Goal: Task Accomplishment & Management: Manage account settings

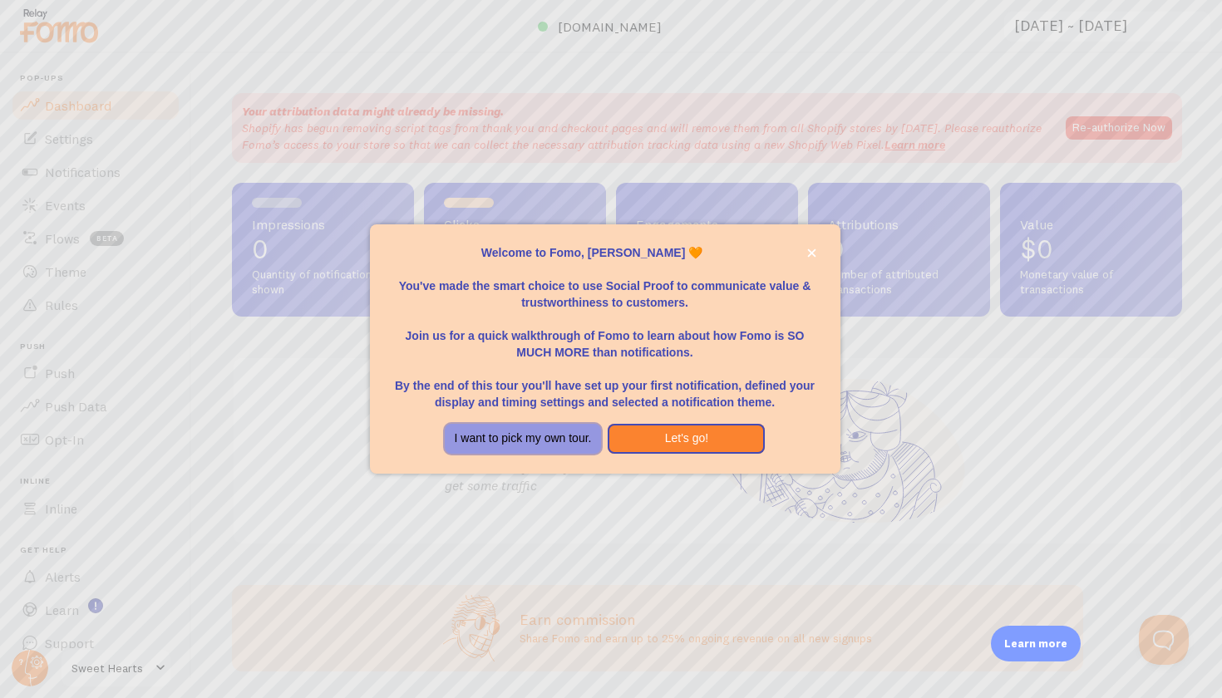
click at [575, 436] on button "I want to pick my own tour." at bounding box center [523, 439] width 157 height 30
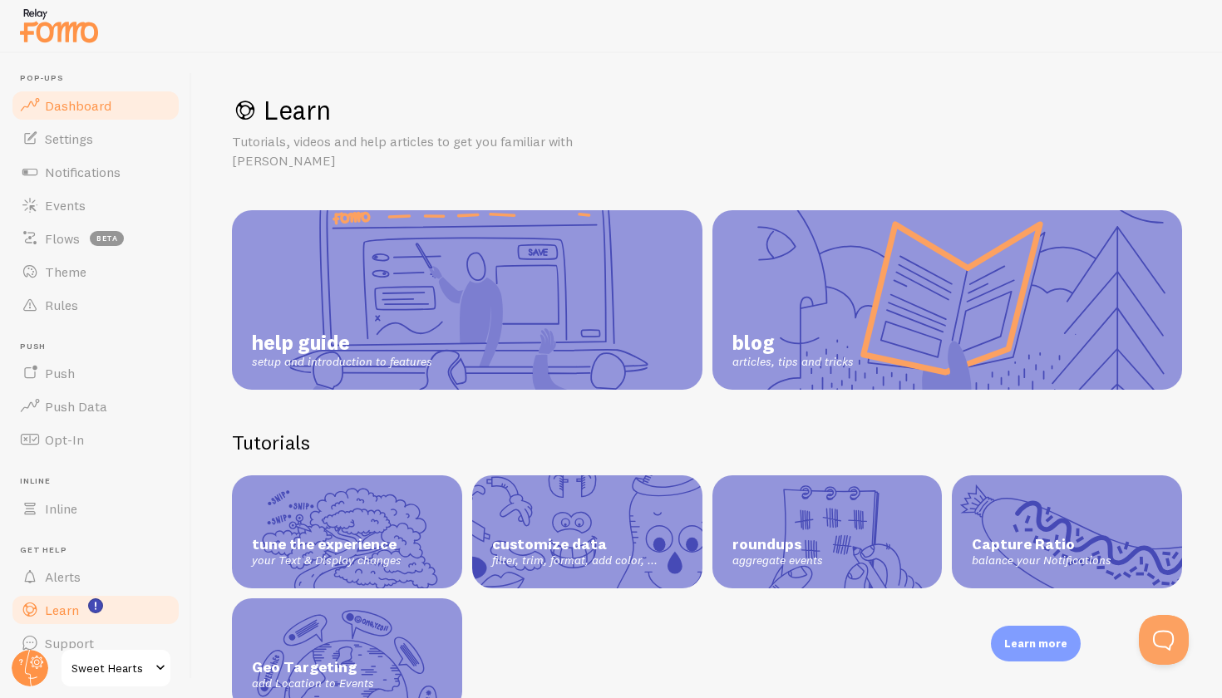
drag, startPoint x: 103, startPoint y: 121, endPoint x: 122, endPoint y: 114, distance: 20.5
click at [122, 114] on ul "Pop-ups Dashboard Settings Notifications Events Flows beta Theme Rules Push Pus…" at bounding box center [95, 366] width 171 height 587
click at [122, 114] on link "Dashboard" at bounding box center [95, 105] width 171 height 33
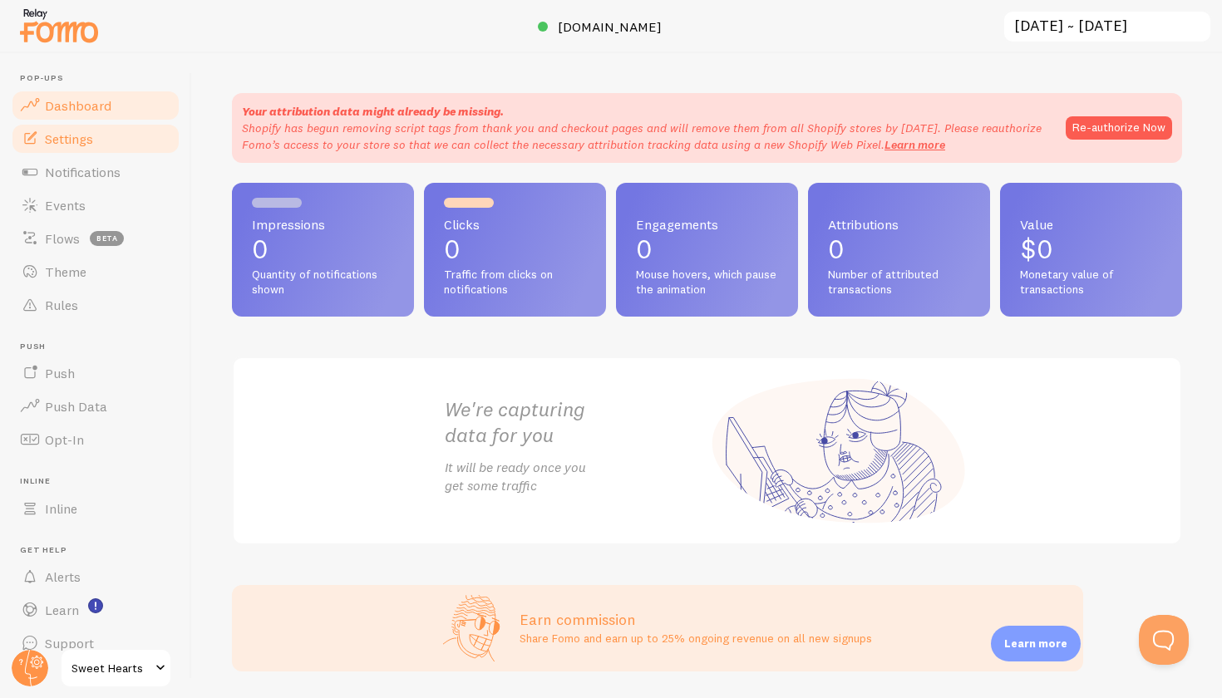
click at [92, 133] on span "Settings" at bounding box center [69, 139] width 48 height 17
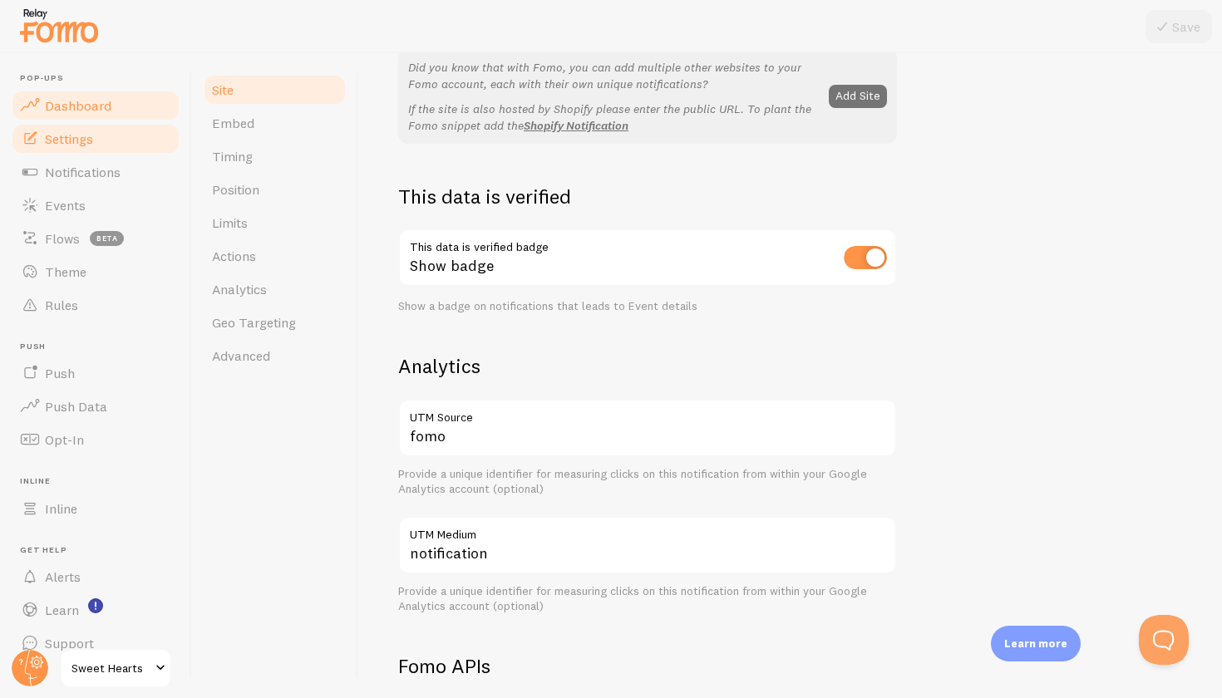
click at [135, 111] on link "Dashboard" at bounding box center [95, 105] width 171 height 33
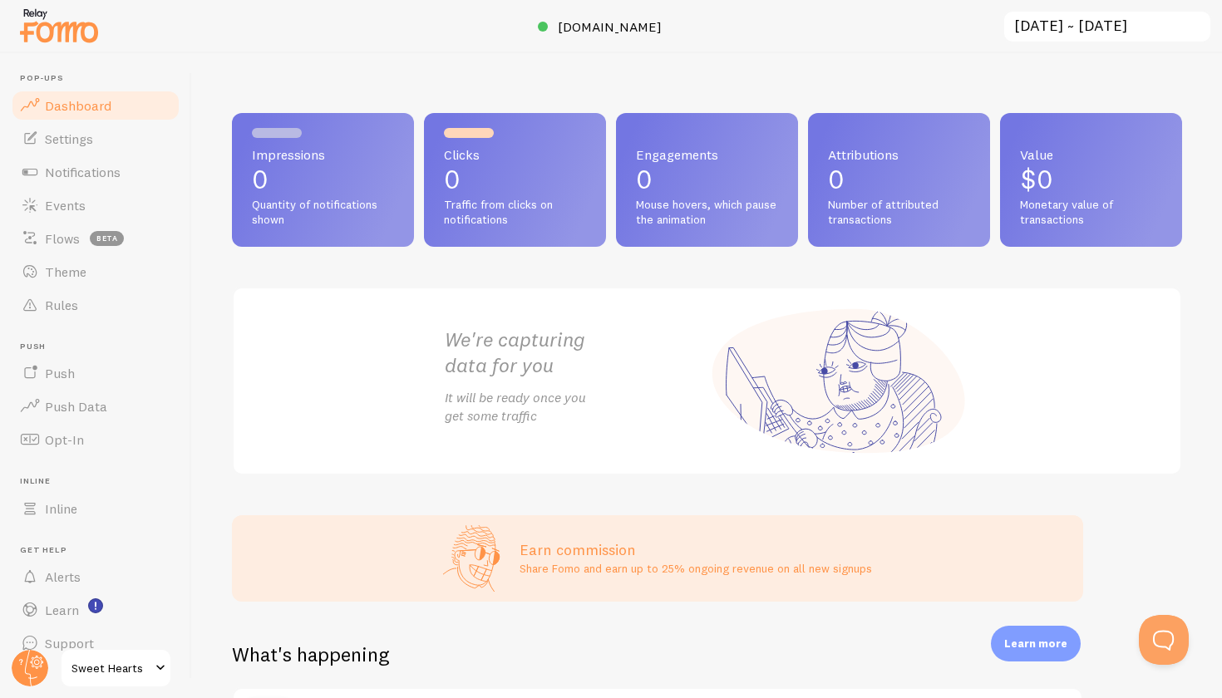
scroll to position [474, 0]
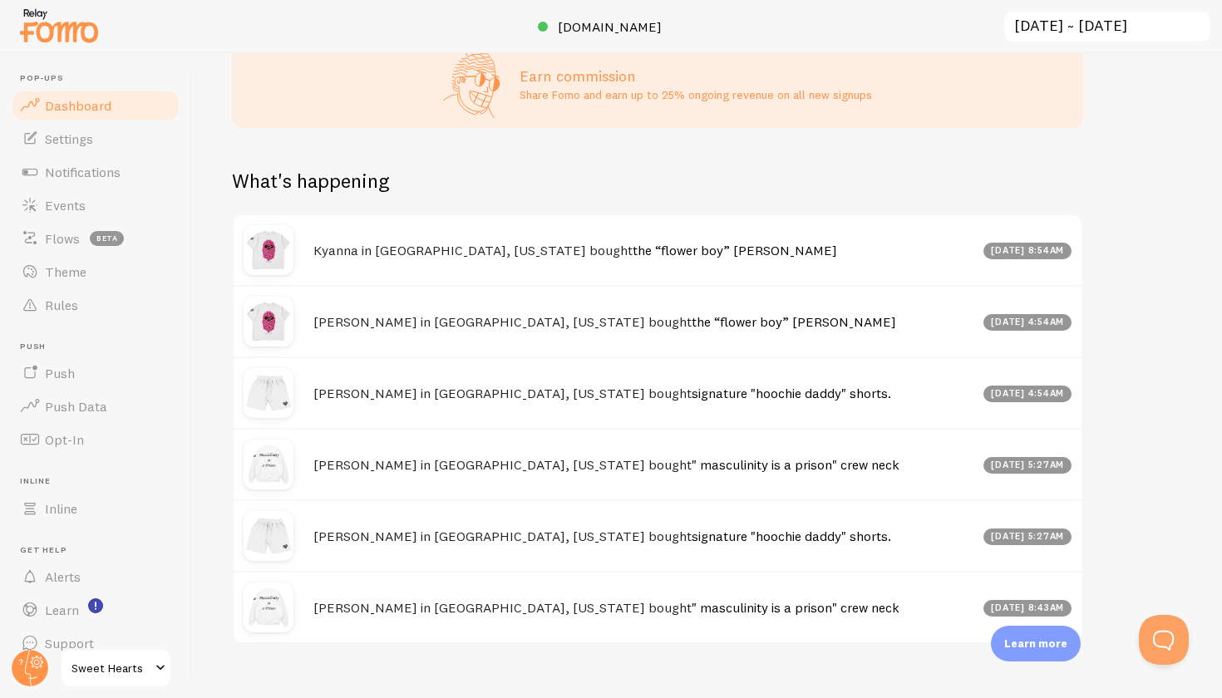
click at [708, 238] on div "Kyanna in Jacksonville, Florida bought the “flower boy” tee Aug 15th @ 8:54am" at bounding box center [658, 250] width 848 height 70
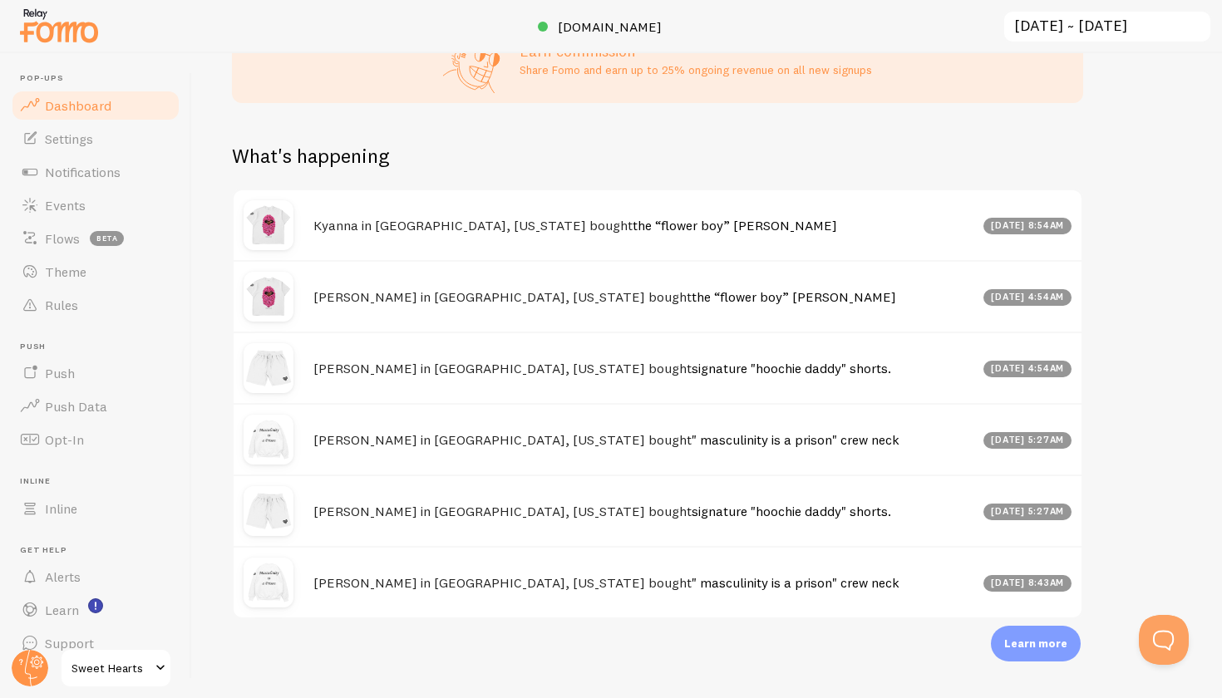
scroll to position [498, 0]
click at [123, 245] on link "Flows beta" at bounding box center [95, 238] width 171 height 33
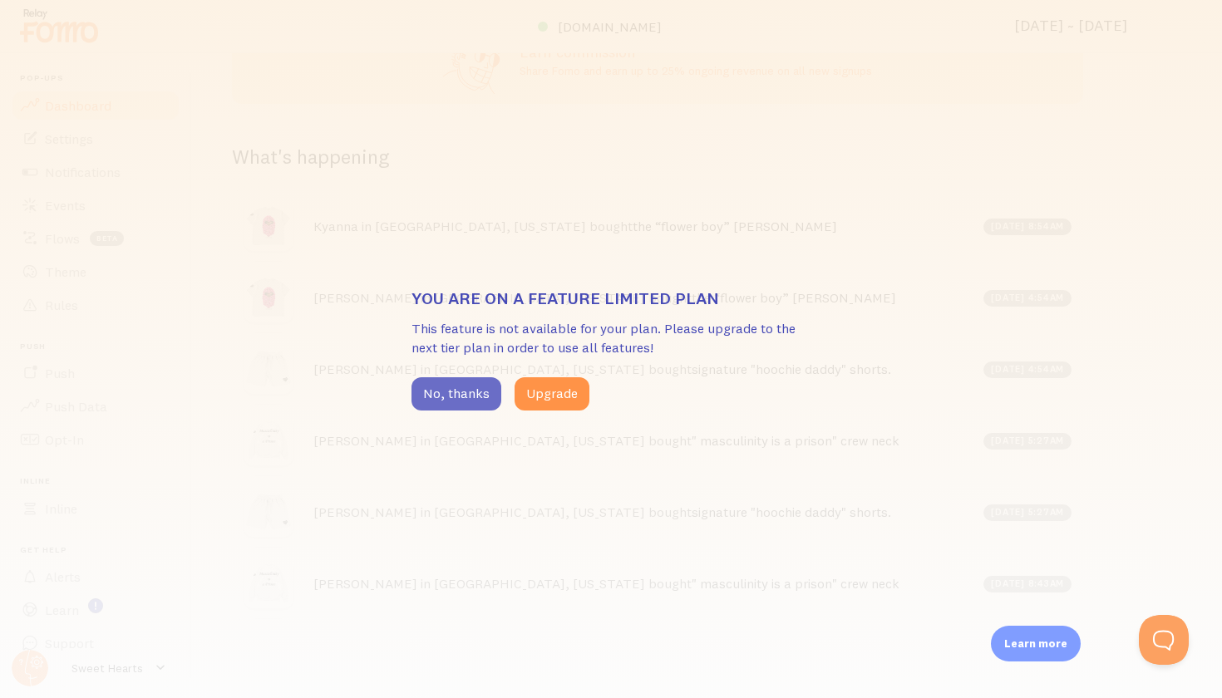
click at [428, 392] on button "No, thanks" at bounding box center [457, 393] width 90 height 33
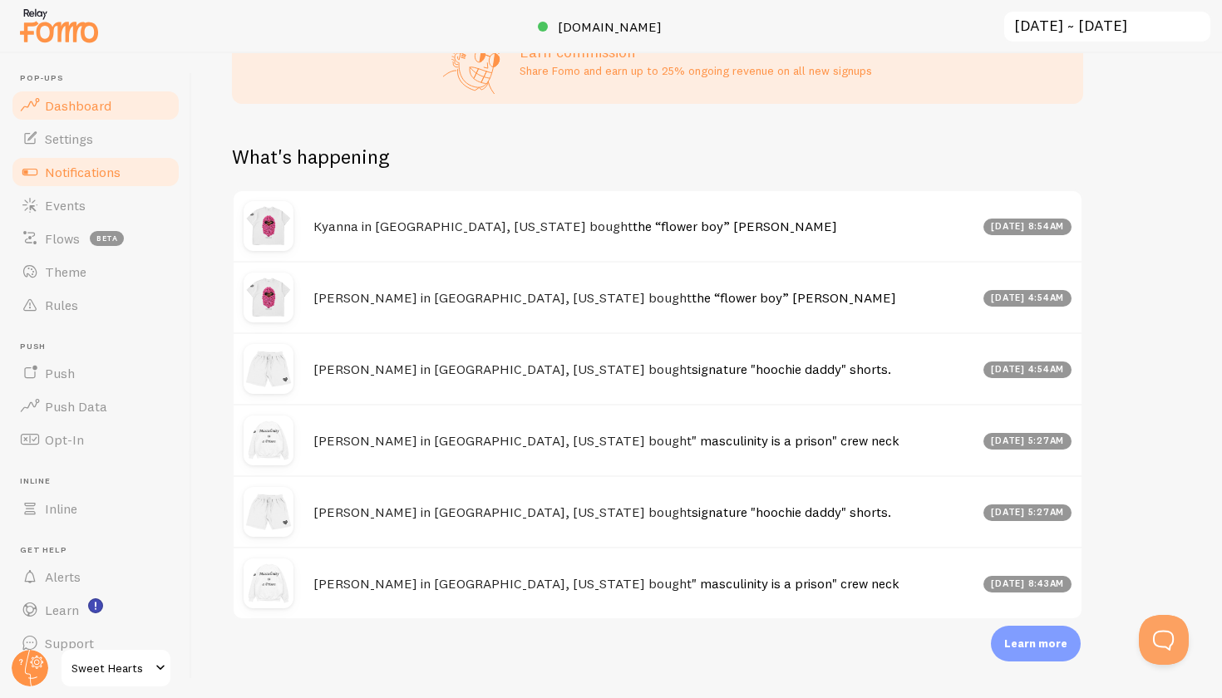
click at [100, 184] on link "Notifications" at bounding box center [95, 171] width 171 height 33
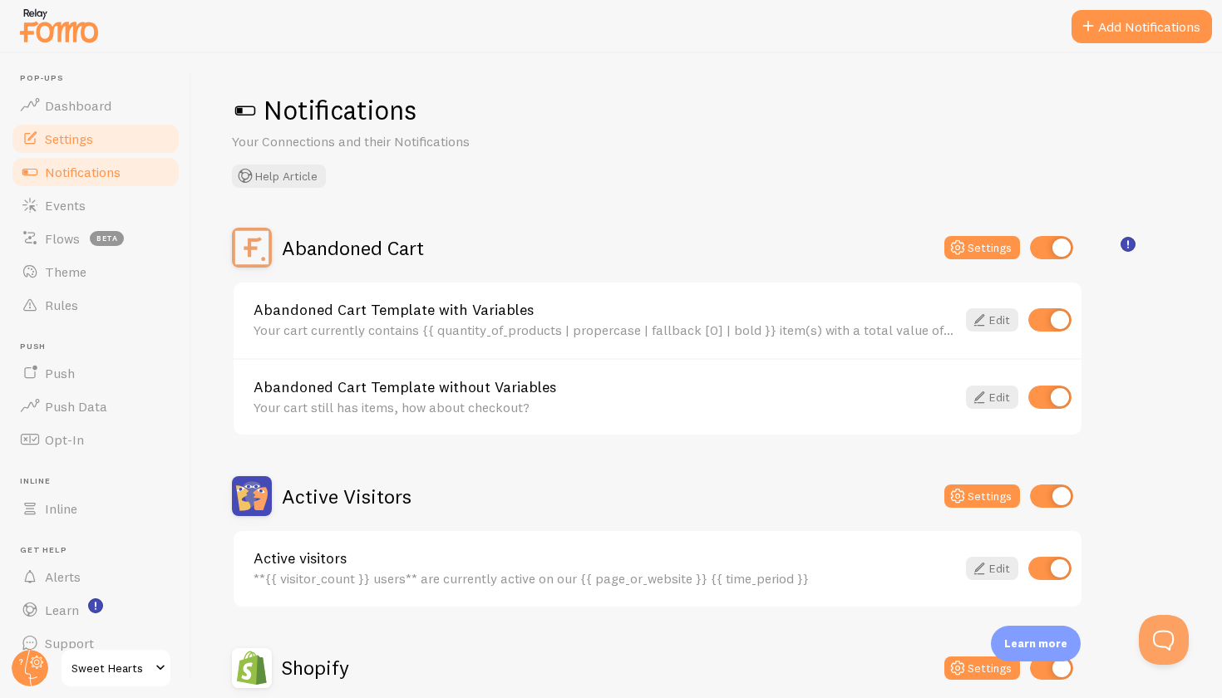
click at [94, 130] on link "Settings" at bounding box center [95, 138] width 171 height 33
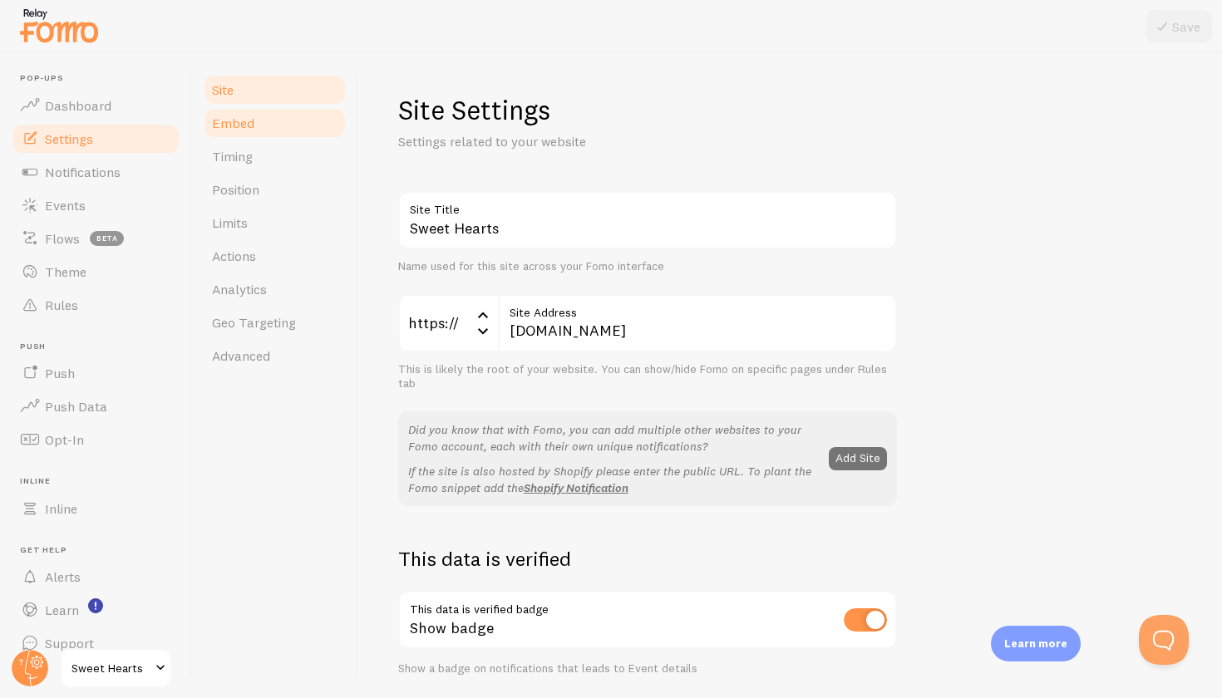
click at [265, 128] on link "Embed" at bounding box center [274, 122] width 145 height 33
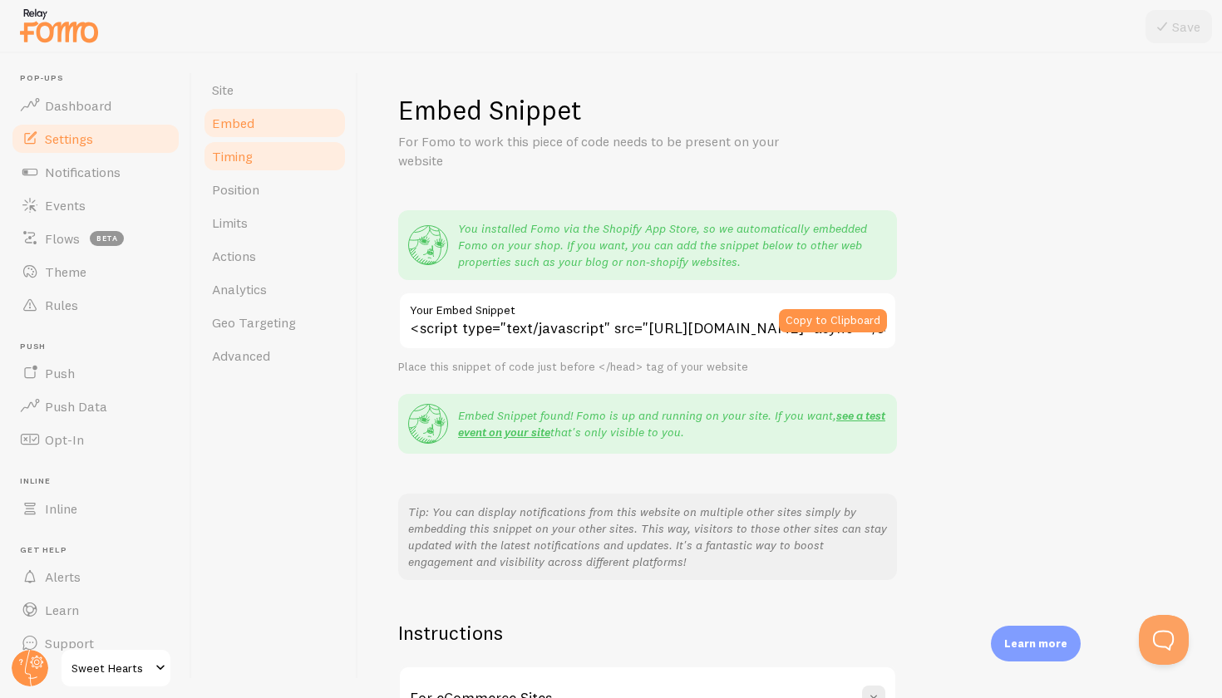
click at [267, 163] on link "Timing" at bounding box center [274, 156] width 145 height 33
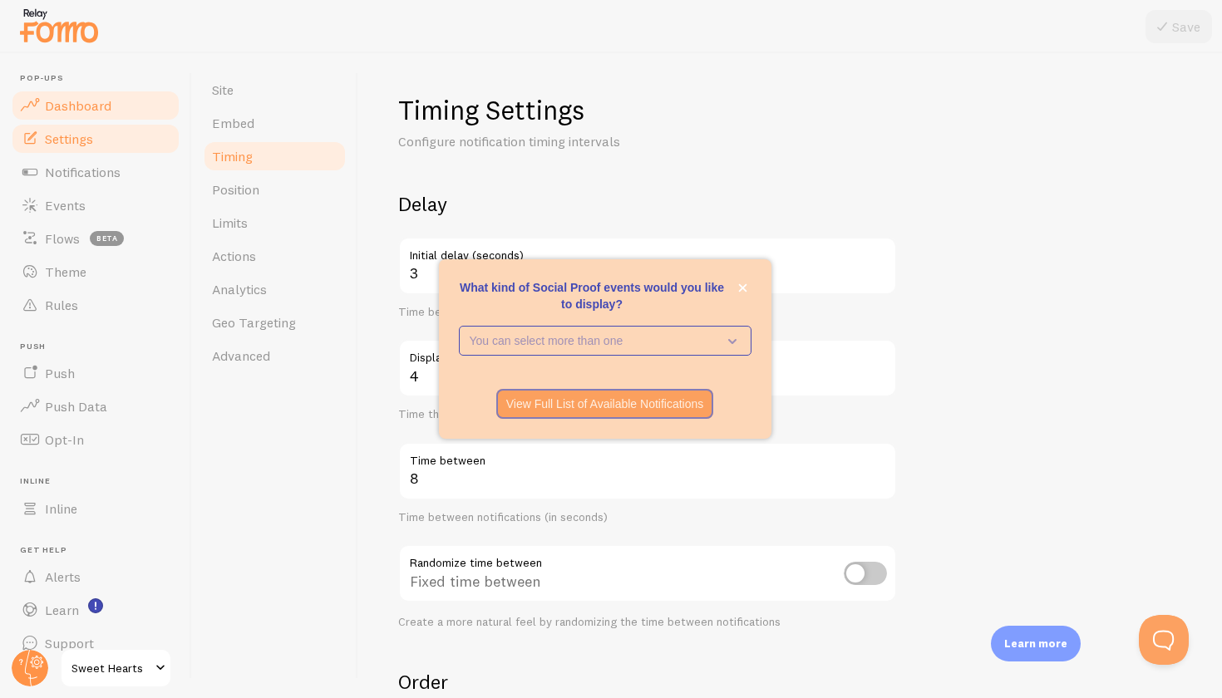
click at [129, 117] on link "Dashboard" at bounding box center [95, 105] width 171 height 33
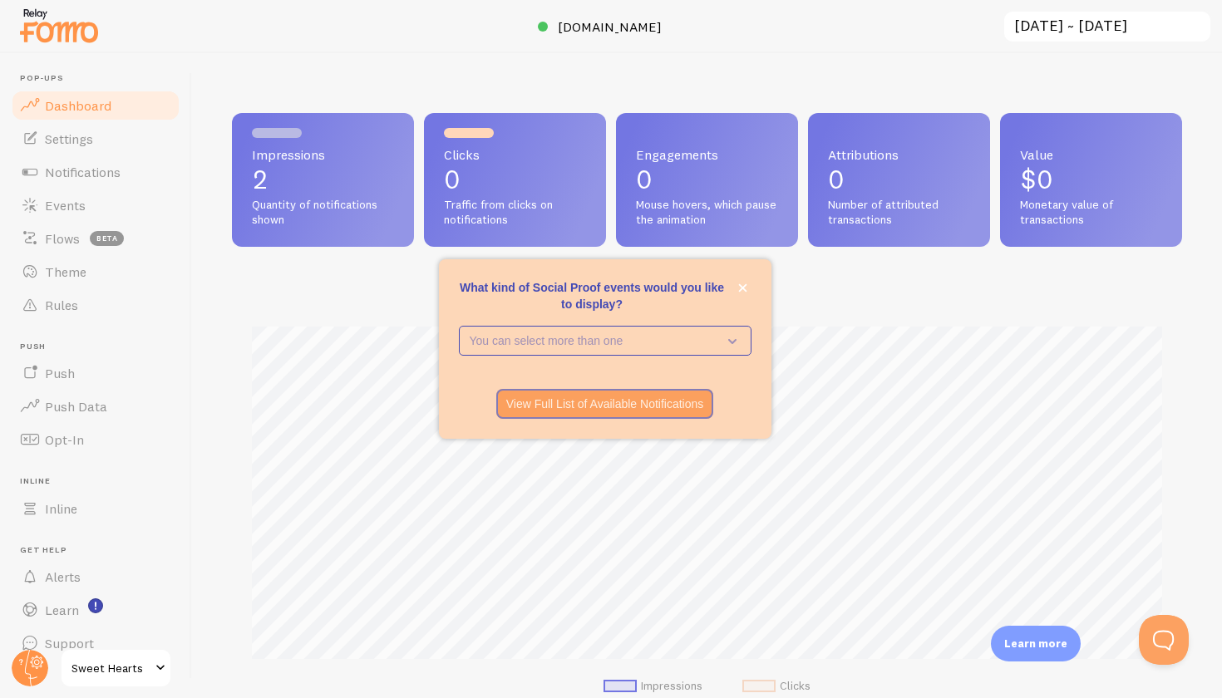
scroll to position [436, 950]
click at [121, 275] on link "Theme" at bounding box center [95, 271] width 171 height 33
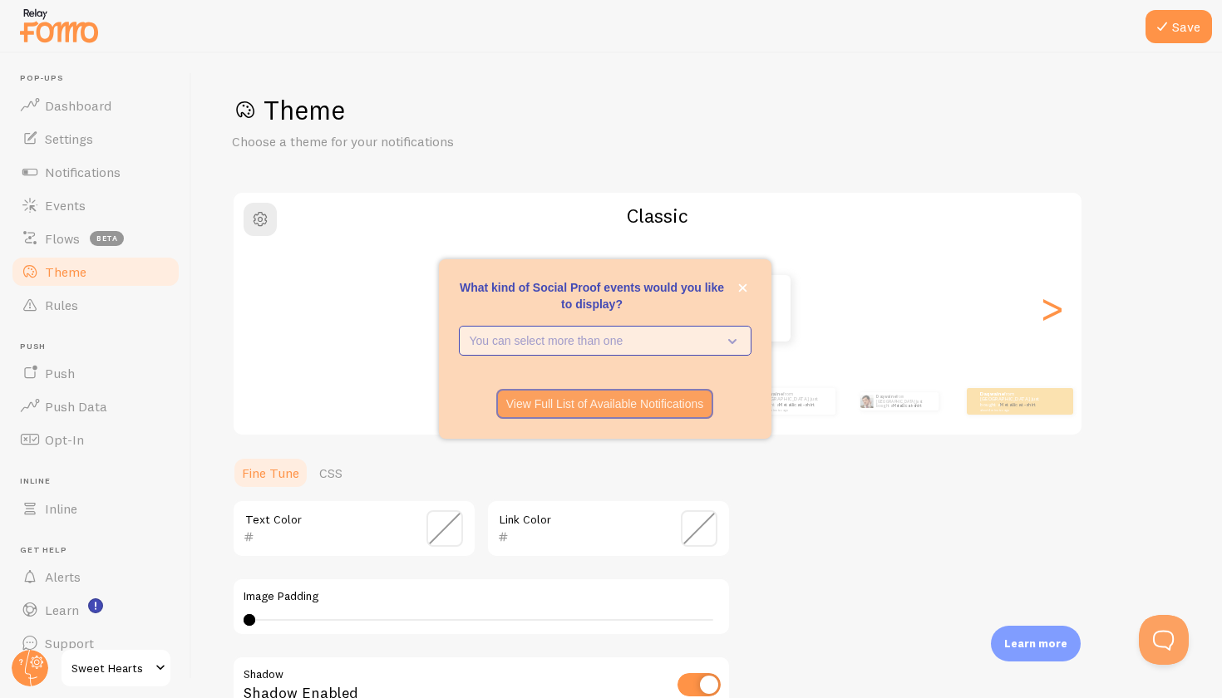
click at [735, 346] on icon "What kind of Social Proof events would you like to display?" at bounding box center [728, 341] width 23 height 18
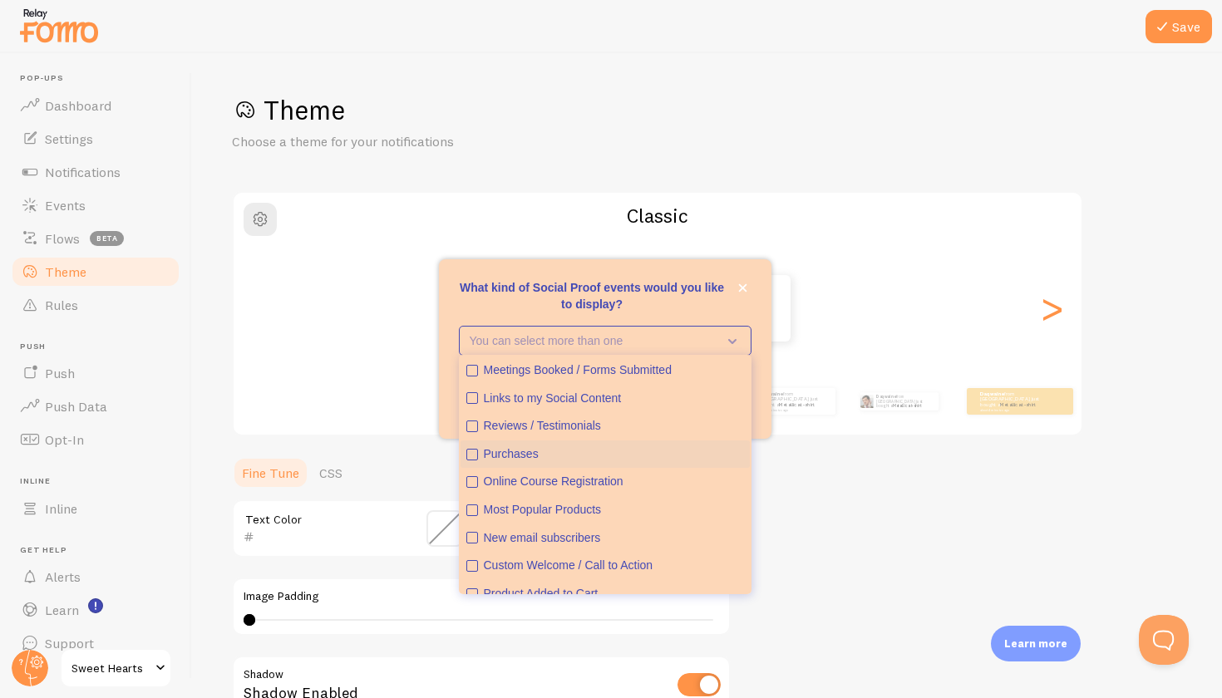
click at [690, 450] on div "Purchases" at bounding box center [614, 454] width 260 height 17
click at [923, 438] on div "Theme Choose a theme for your notifications Classic Daqwaine from United States…" at bounding box center [707, 487] width 950 height 789
click at [795, 515] on div "Theme Choose a theme for your notifications Classic Daqwaine from United States…" at bounding box center [707, 487] width 950 height 789
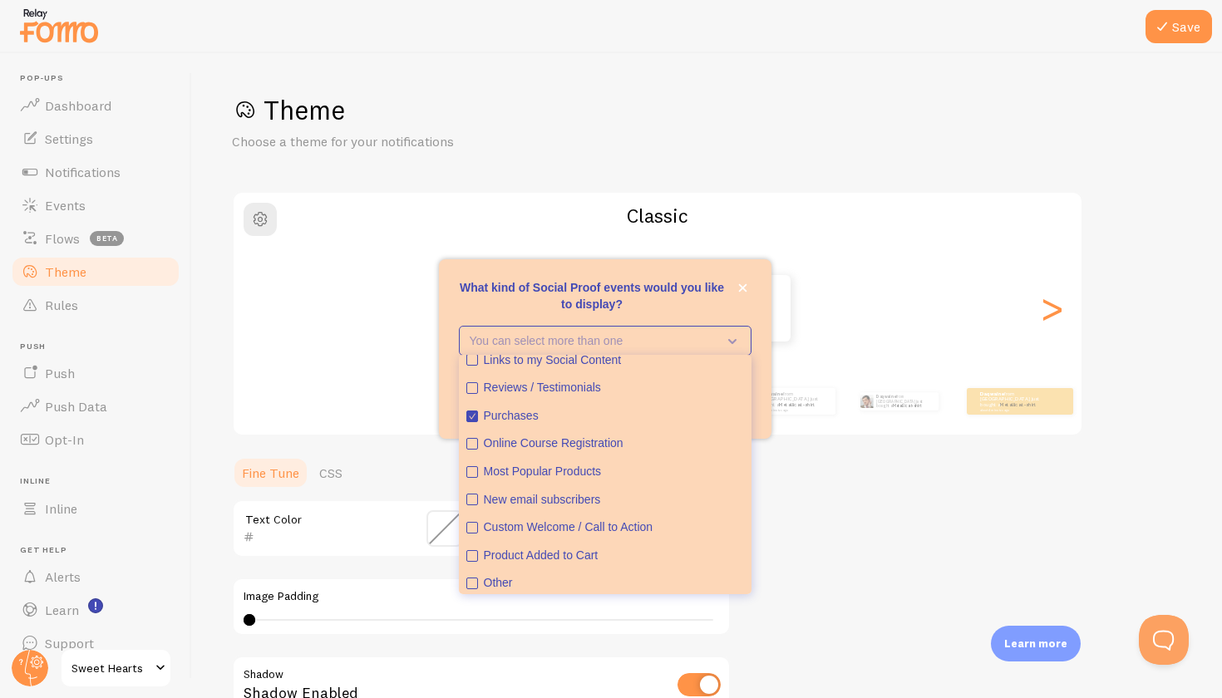
click at [838, 489] on div "Theme Choose a theme for your notifications Classic Daqwaine from United States…" at bounding box center [707, 487] width 950 height 789
click at [747, 304] on p "What kind of Social Proof events would you like to display?" at bounding box center [605, 295] width 293 height 33
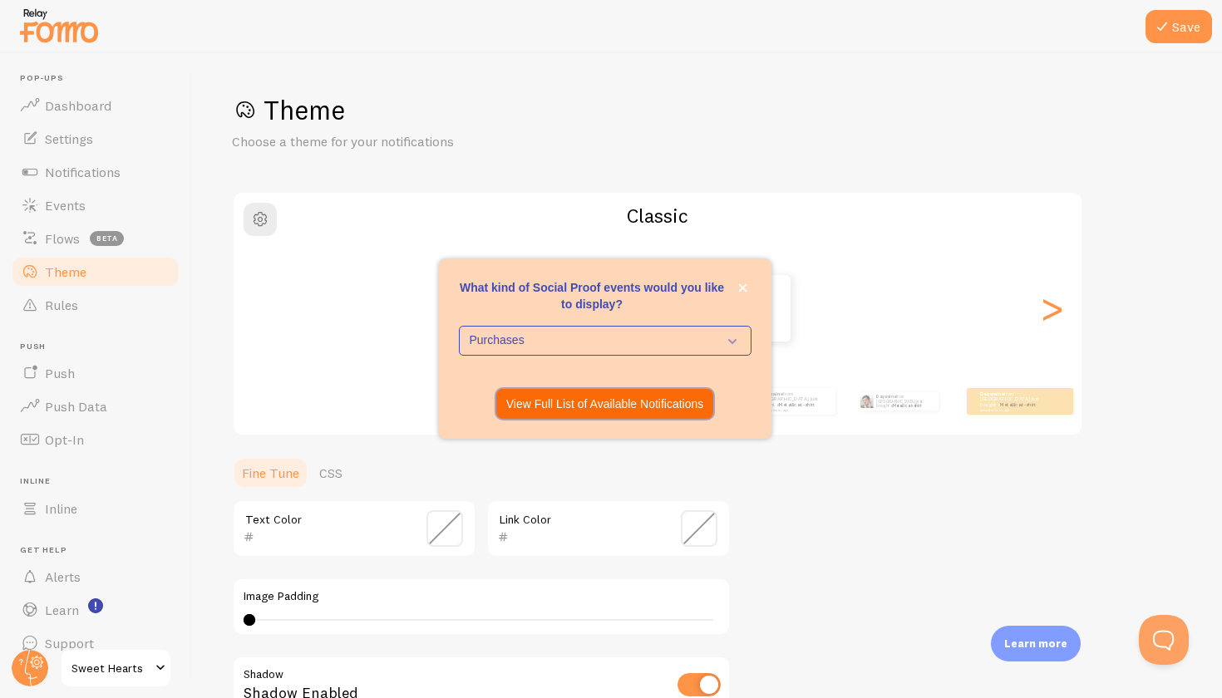
click at [688, 407] on p "View Full List of Available Notifications" at bounding box center [605, 404] width 198 height 17
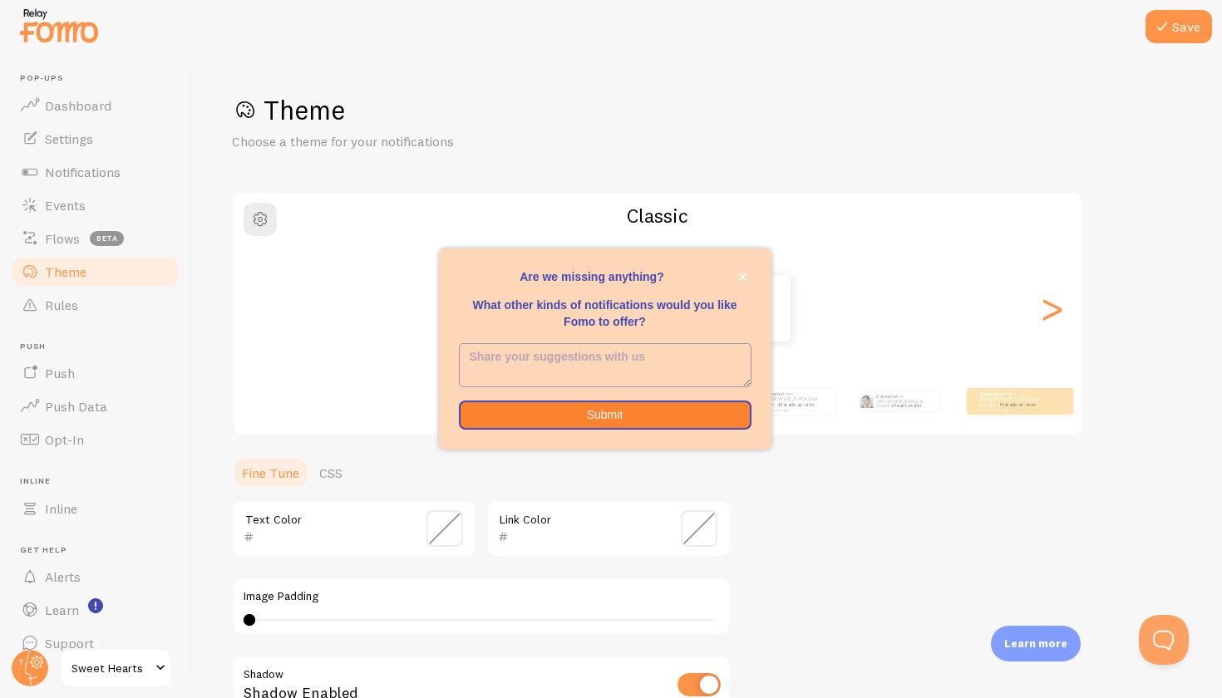
click at [658, 381] on textarea "<p>Are we missing anything? </p><p></p><p>What other kinds of notifications wou…" at bounding box center [605, 365] width 291 height 42
click at [658, 409] on button "Submit" at bounding box center [605, 416] width 293 height 30
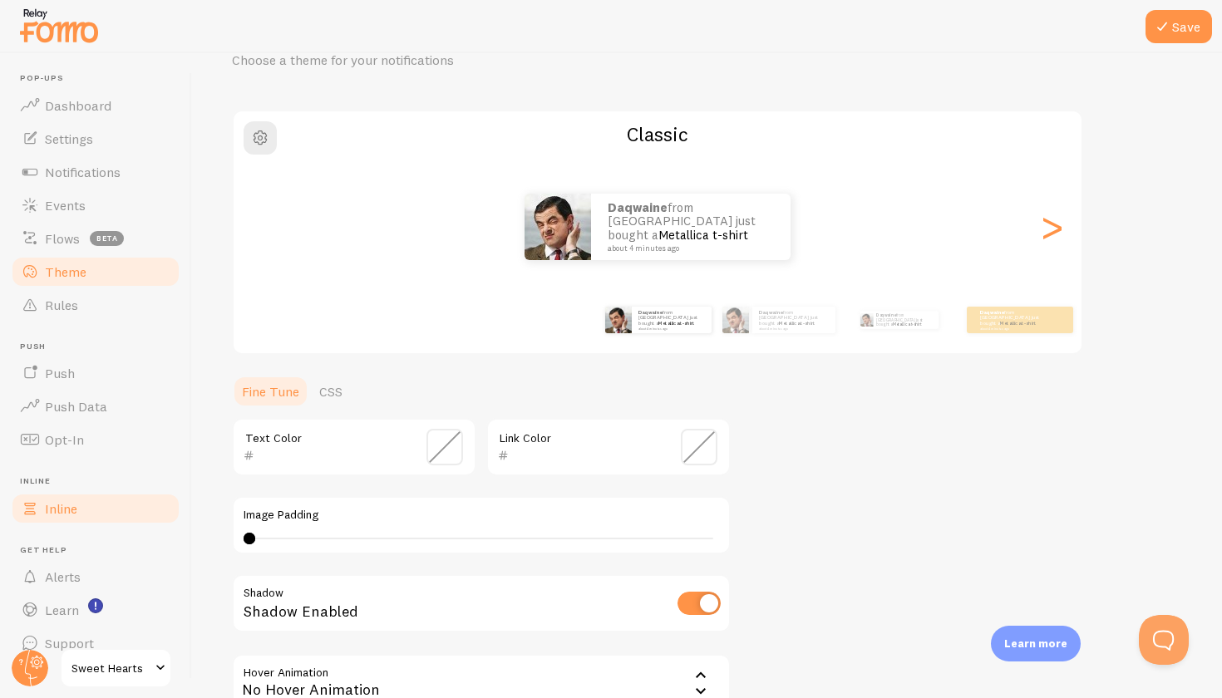
scroll to position [96, 0]
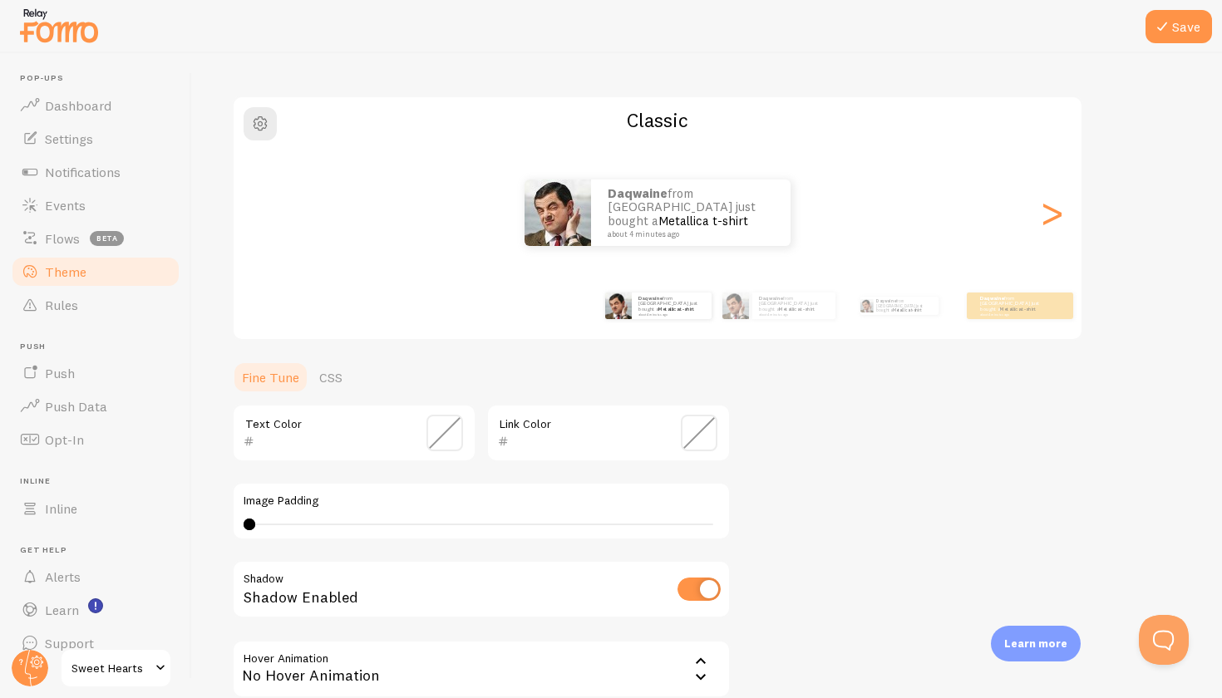
click at [63, 18] on img at bounding box center [58, 25] width 83 height 42
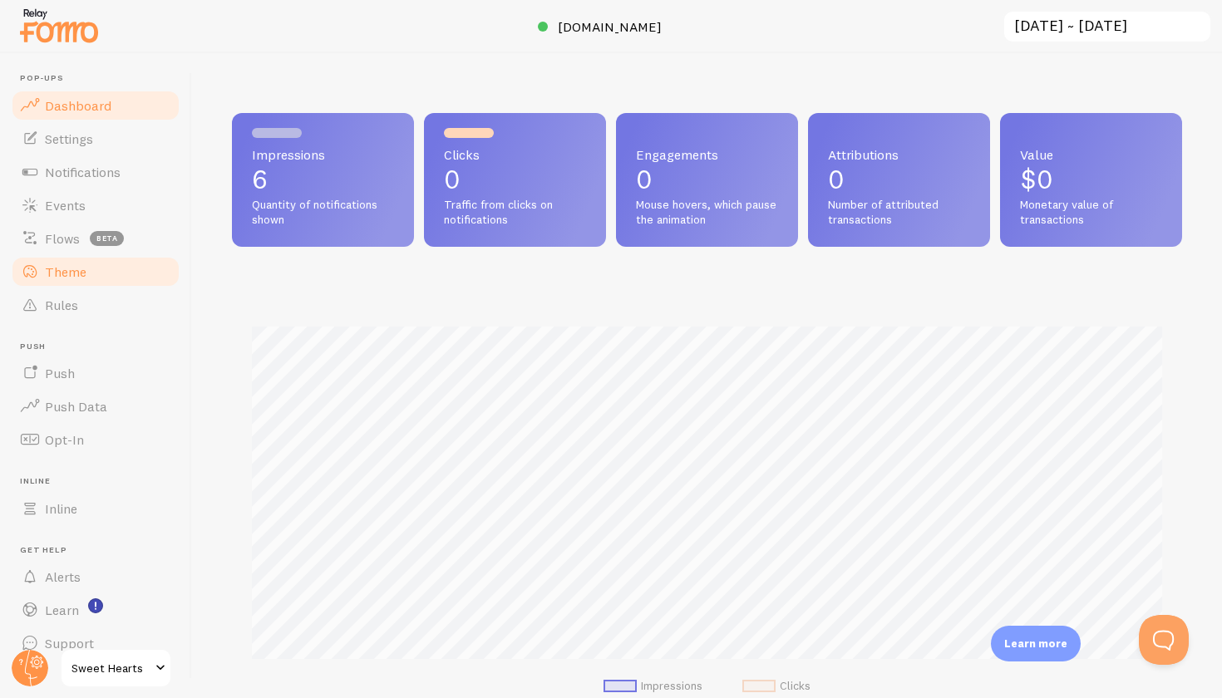
drag, startPoint x: 145, startPoint y: 294, endPoint x: 157, endPoint y: 275, distance: 22.4
click at [156, 277] on ul "Pop-ups Dashboard Settings Notifications Events Flows beta Theme Rules Push Pus…" at bounding box center [95, 366] width 171 height 587
click at [153, 281] on link "Theme" at bounding box center [95, 271] width 171 height 33
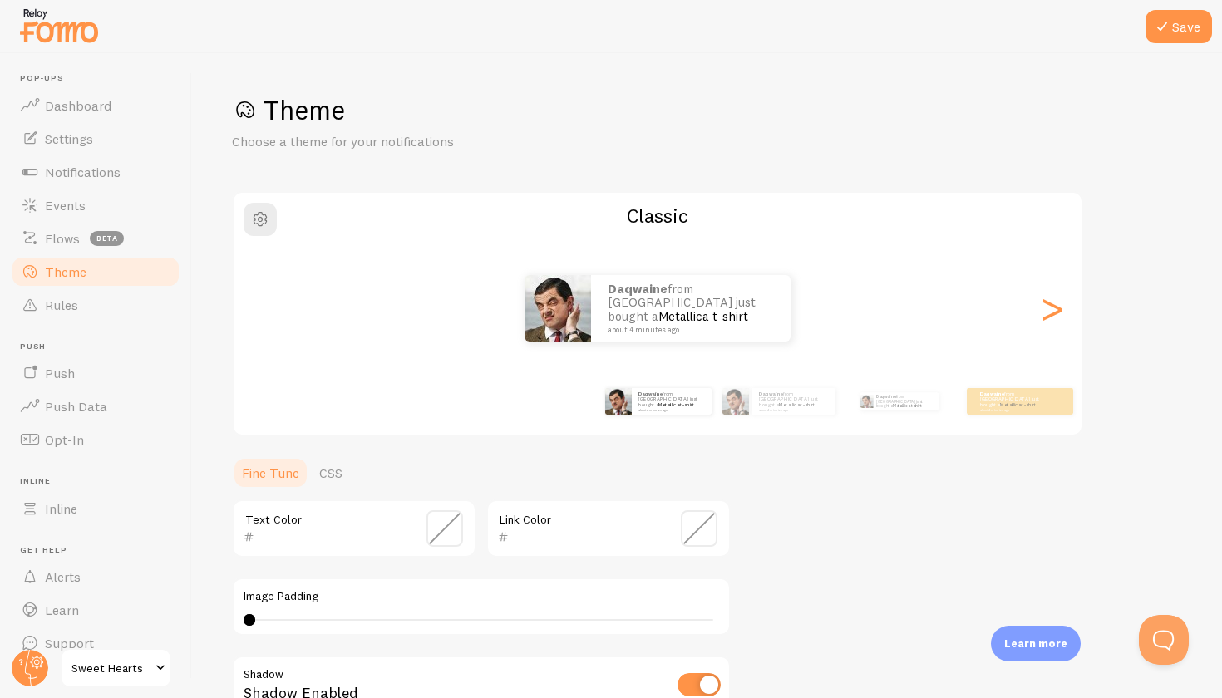
click at [93, 278] on link "Theme" at bounding box center [95, 271] width 171 height 33
click at [68, 271] on span "Theme" at bounding box center [66, 272] width 42 height 17
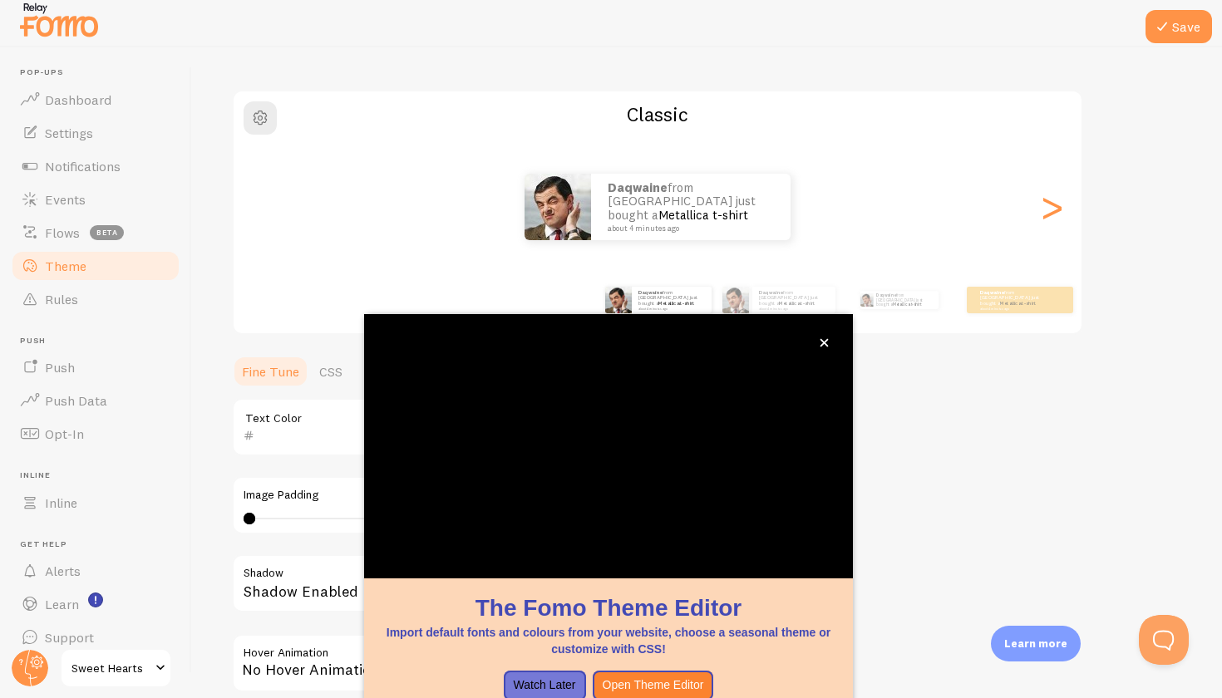
scroll to position [96, 0]
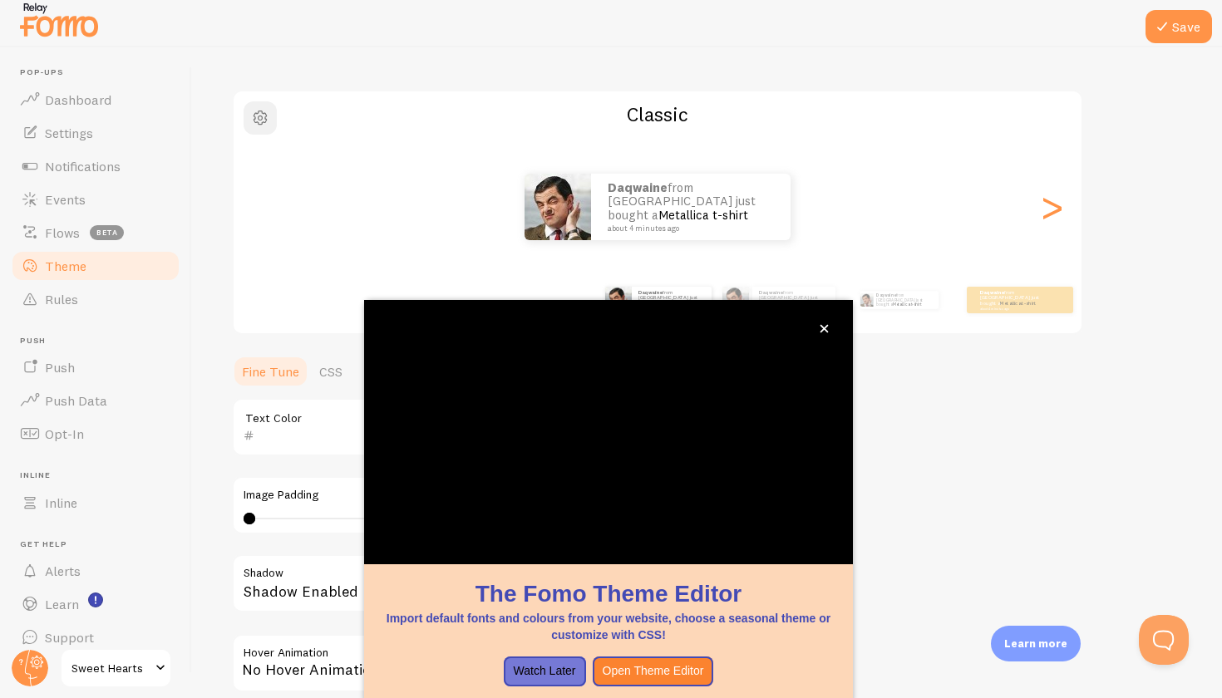
click at [267, 131] on button "button" at bounding box center [260, 117] width 33 height 33
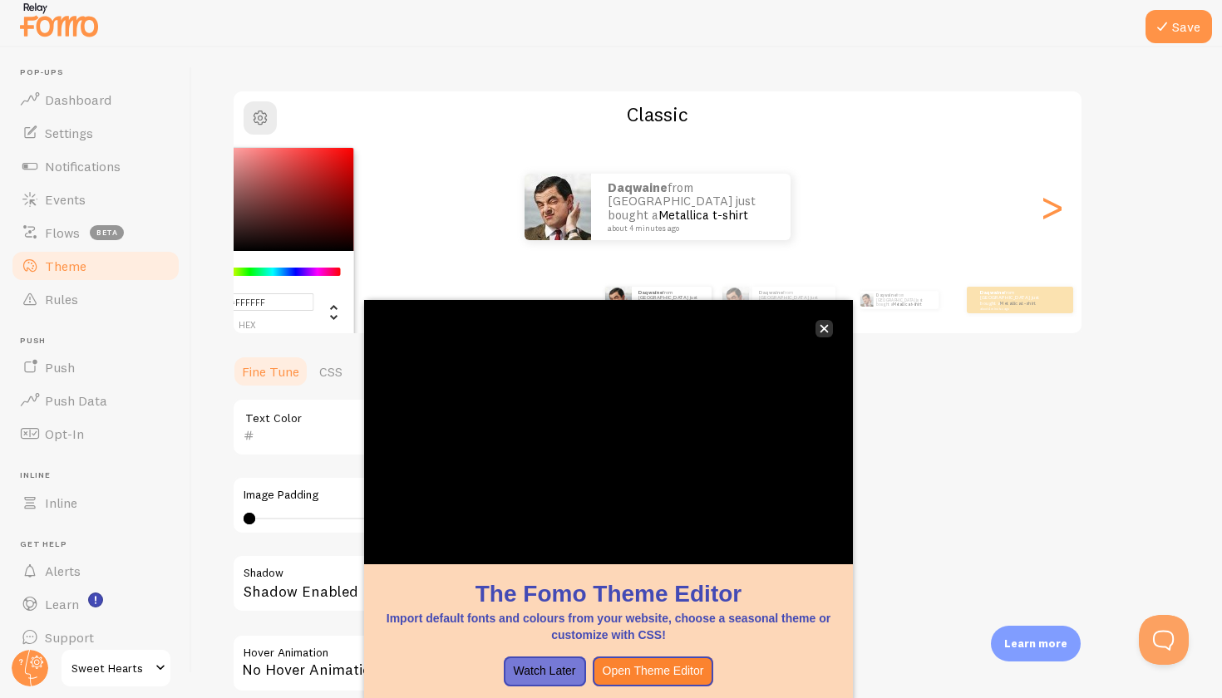
click at [816, 331] on button "close," at bounding box center [824, 328] width 17 height 17
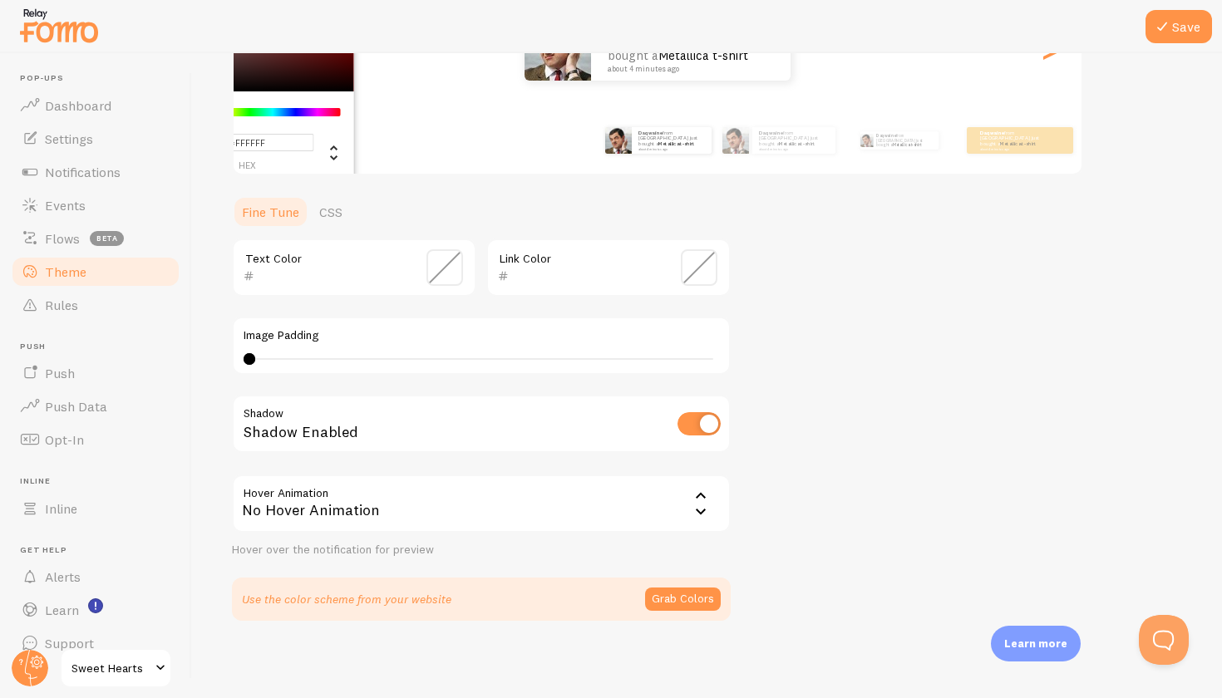
scroll to position [0, 0]
click at [610, 511] on div "No Hover Animation" at bounding box center [481, 504] width 499 height 58
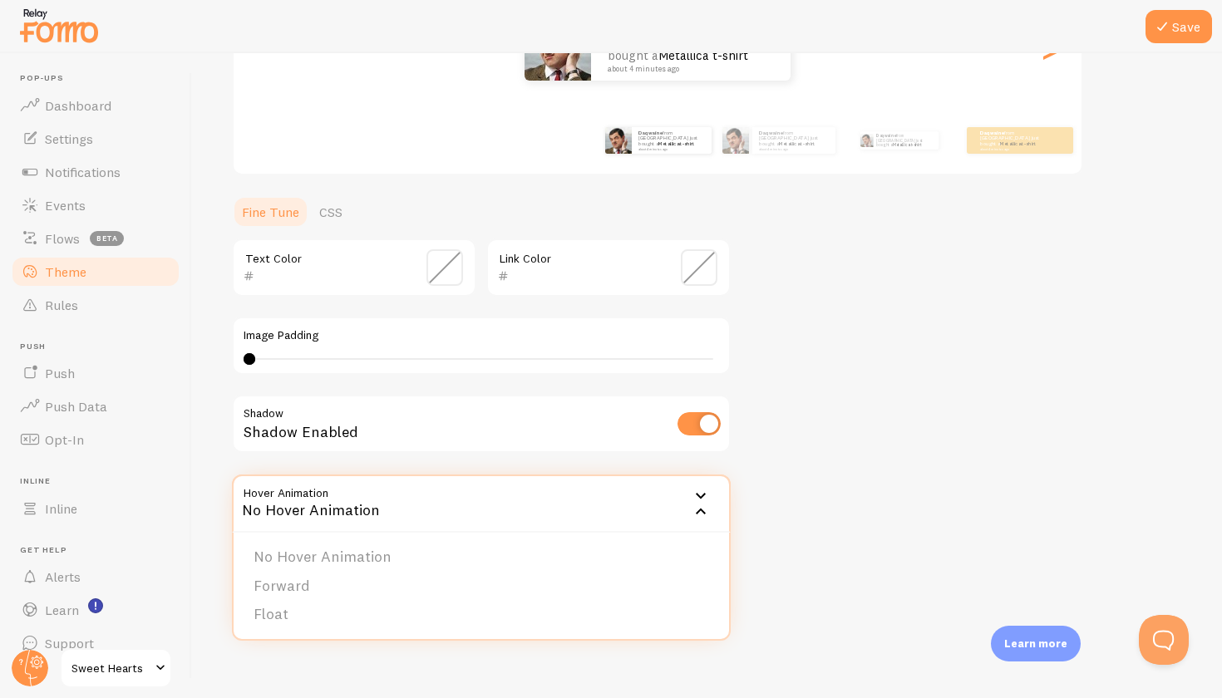
click at [607, 441] on div "Shadow Enabled" at bounding box center [481, 425] width 499 height 61
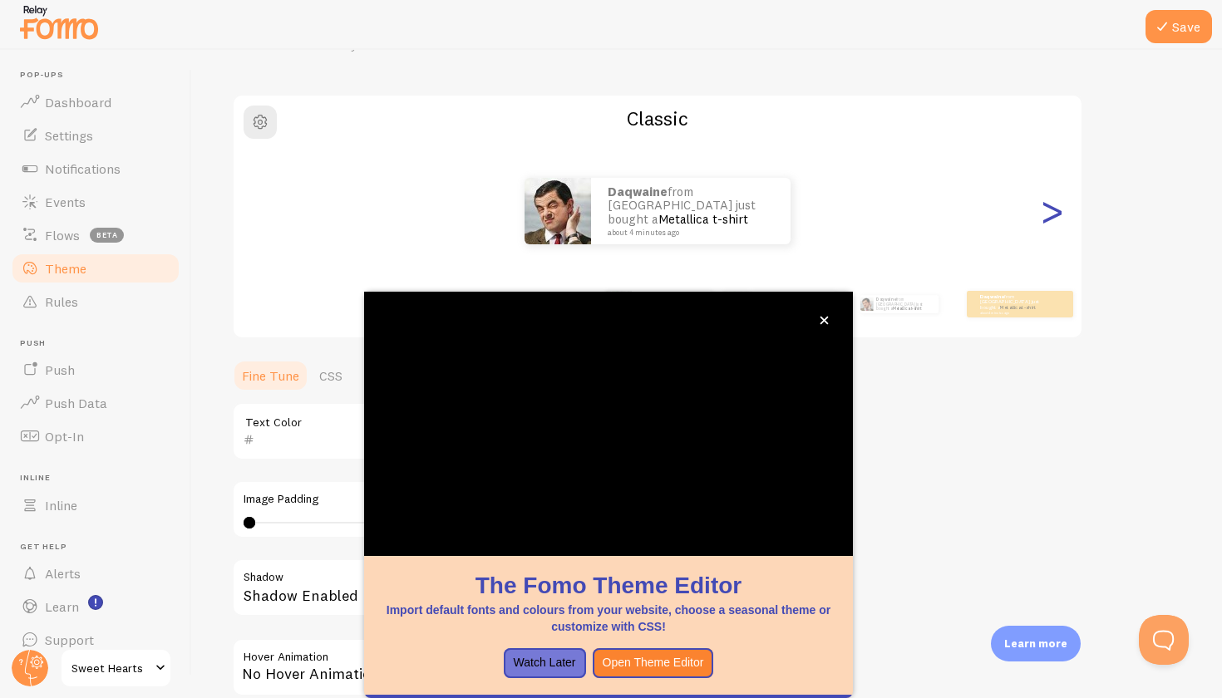
scroll to position [1, 0]
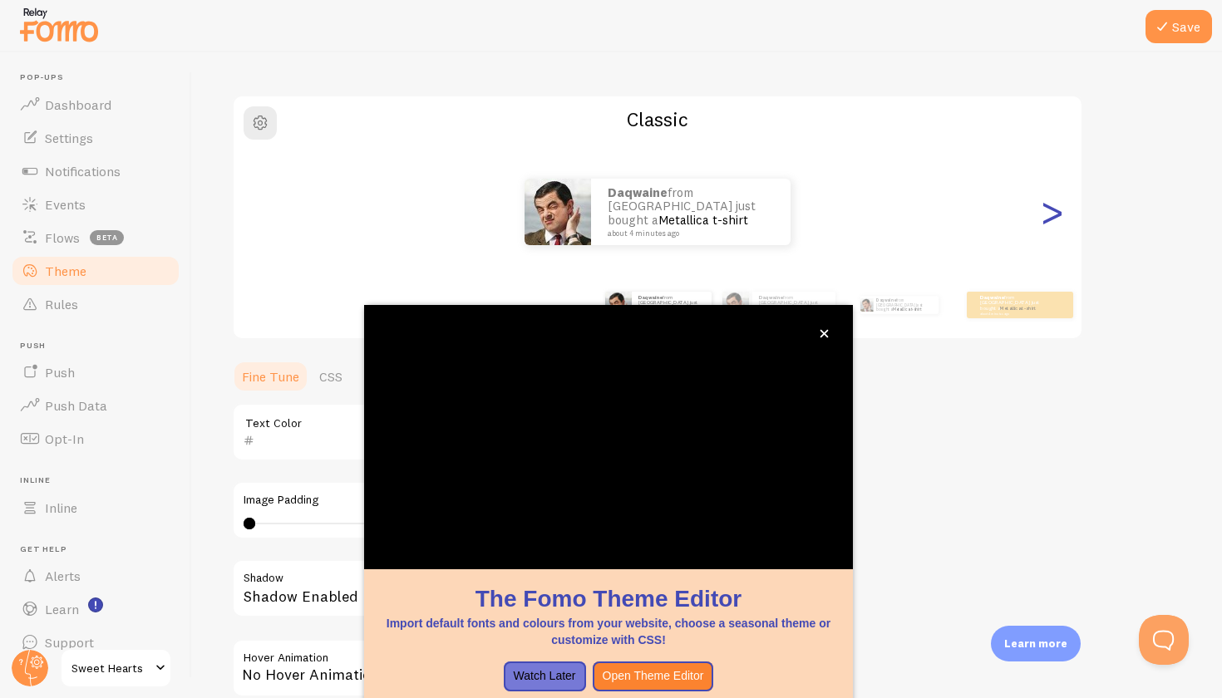
click at [1047, 220] on div ">" at bounding box center [1052, 212] width 20 height 120
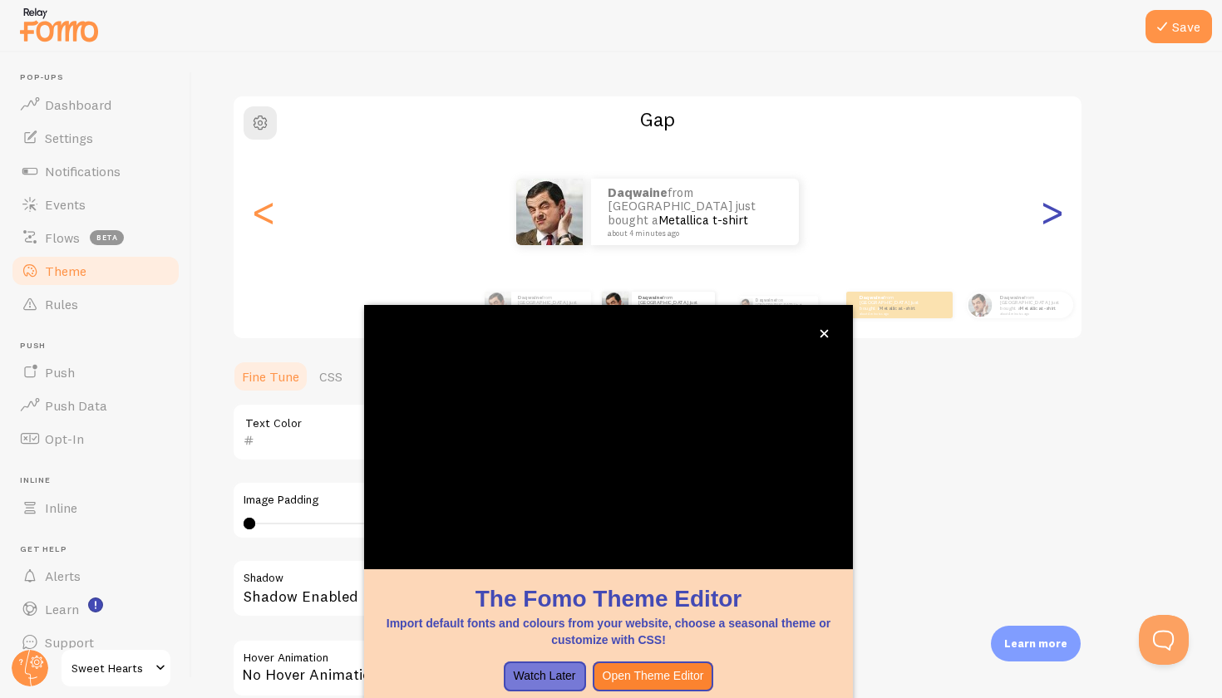
click at [1048, 220] on div ">" at bounding box center [1052, 212] width 20 height 120
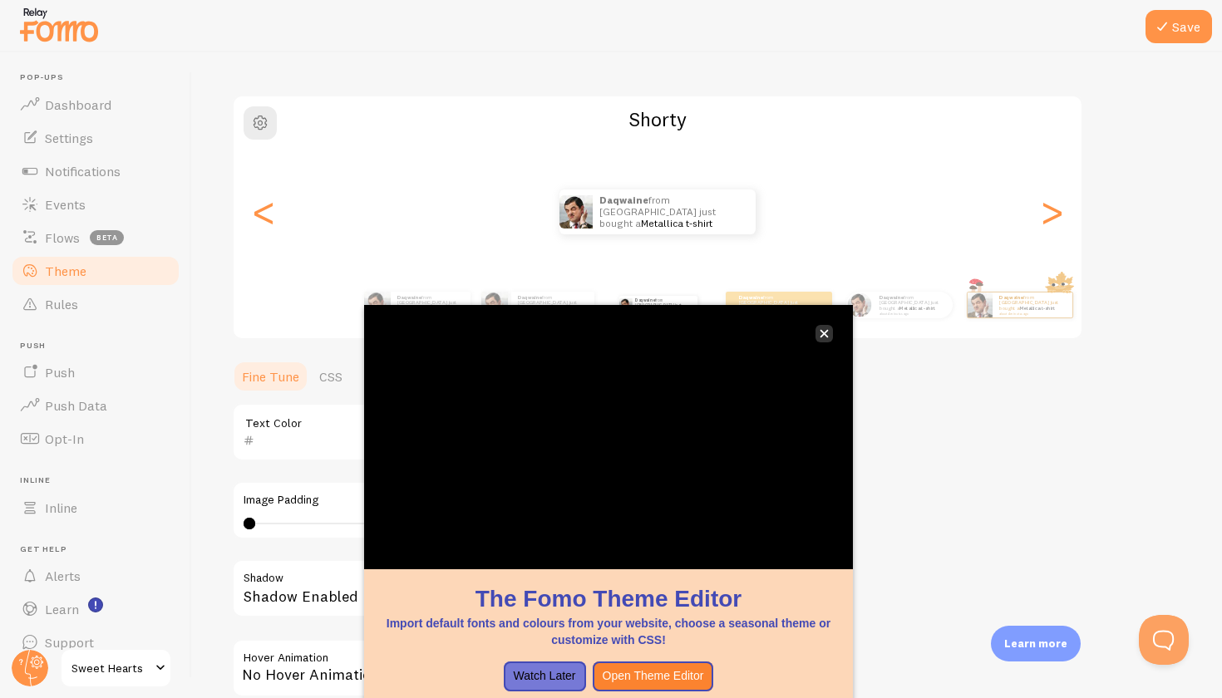
click at [825, 333] on icon "close," at bounding box center [825, 334] width 8 height 8
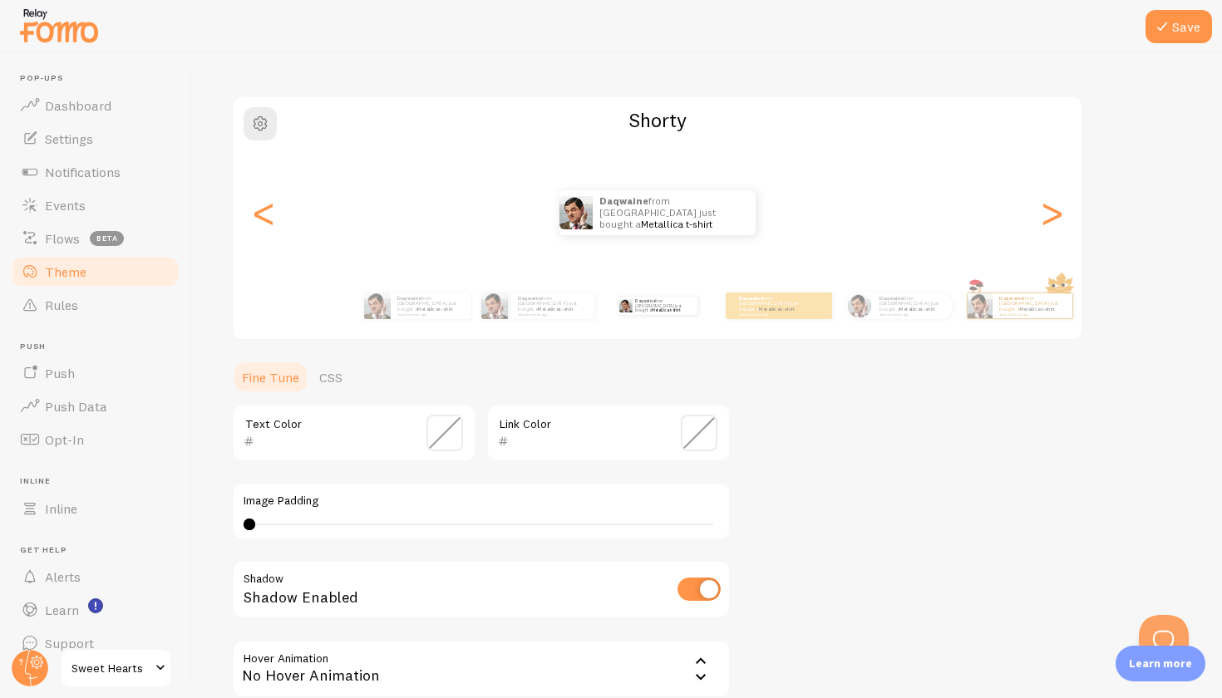
scroll to position [0, 0]
click at [1057, 225] on div ">" at bounding box center [1052, 213] width 20 height 120
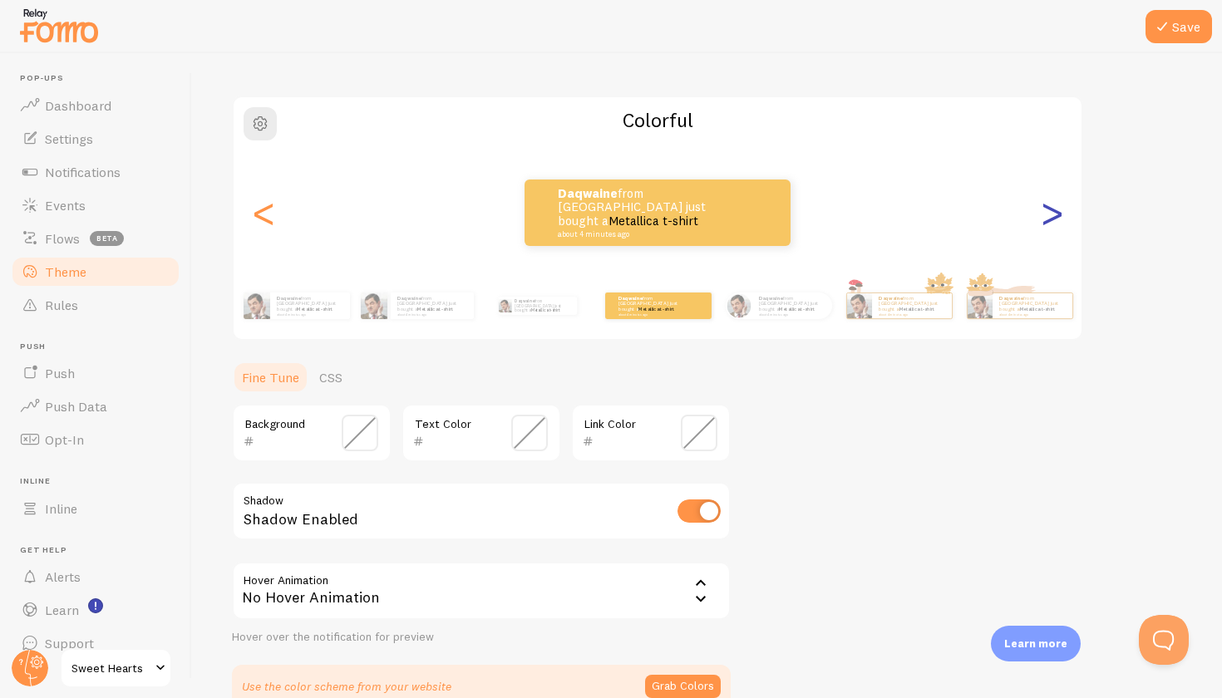
click at [1057, 225] on div ">" at bounding box center [1052, 213] width 20 height 120
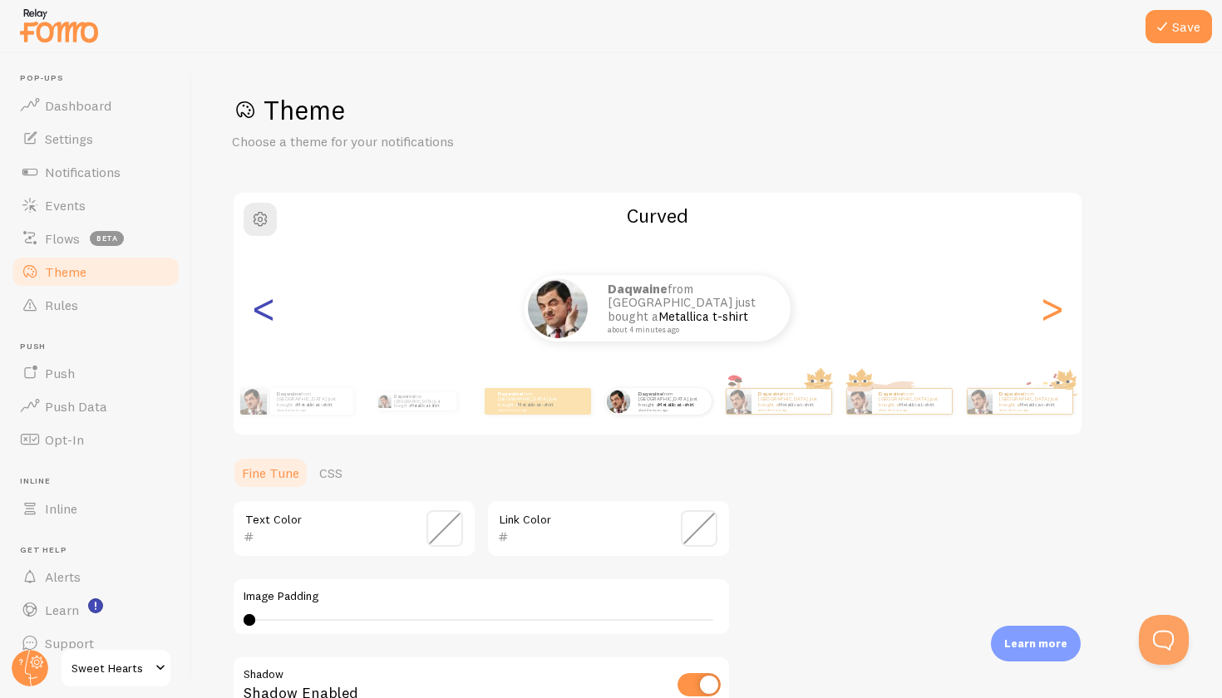
click at [264, 316] on div "<" at bounding box center [264, 309] width 20 height 120
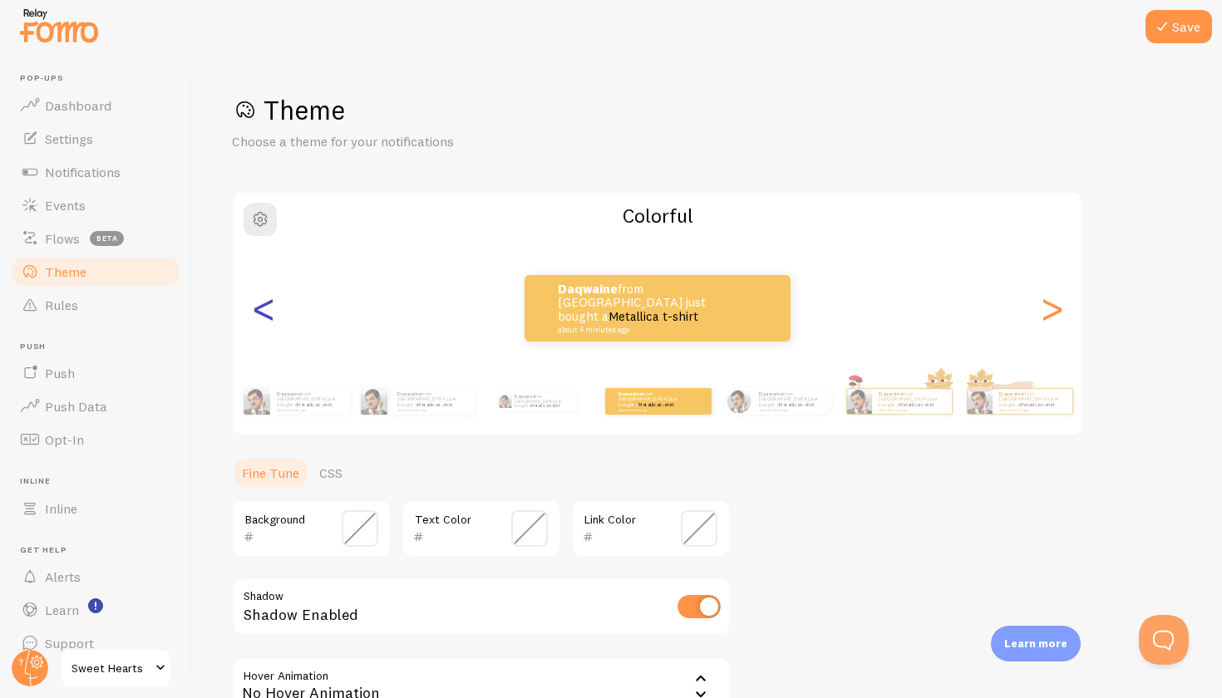
click at [264, 316] on div "<" at bounding box center [264, 309] width 20 height 120
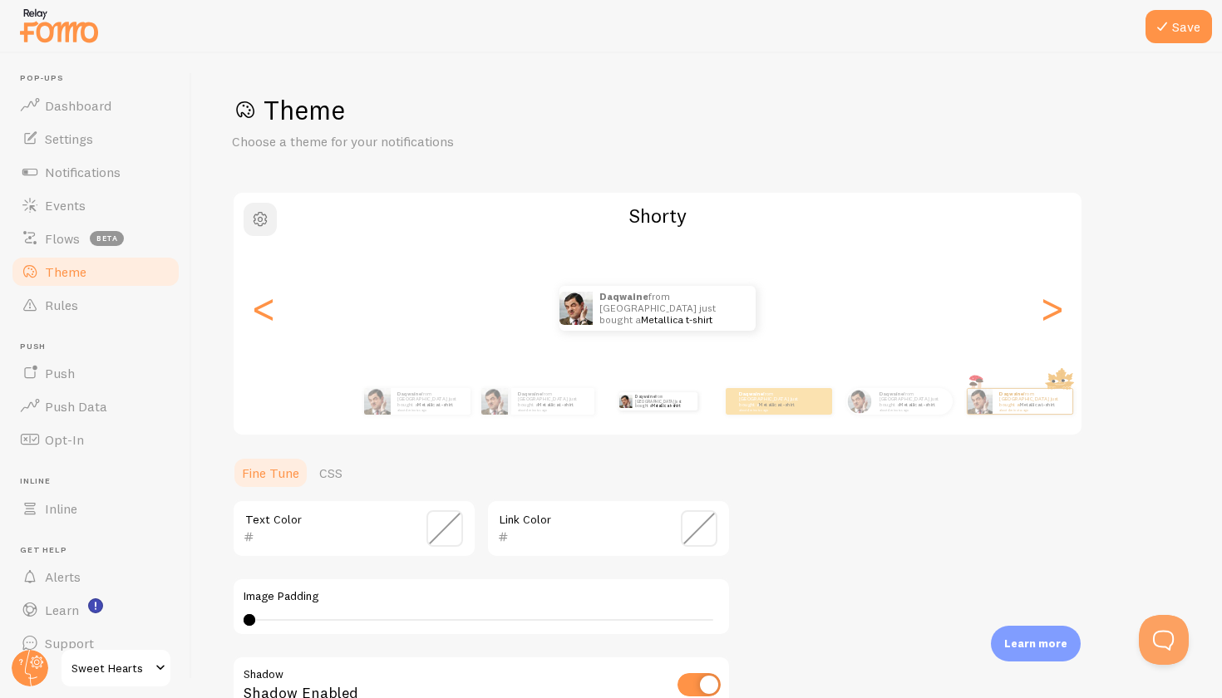
click at [262, 221] on span "button" at bounding box center [260, 219] width 20 height 20
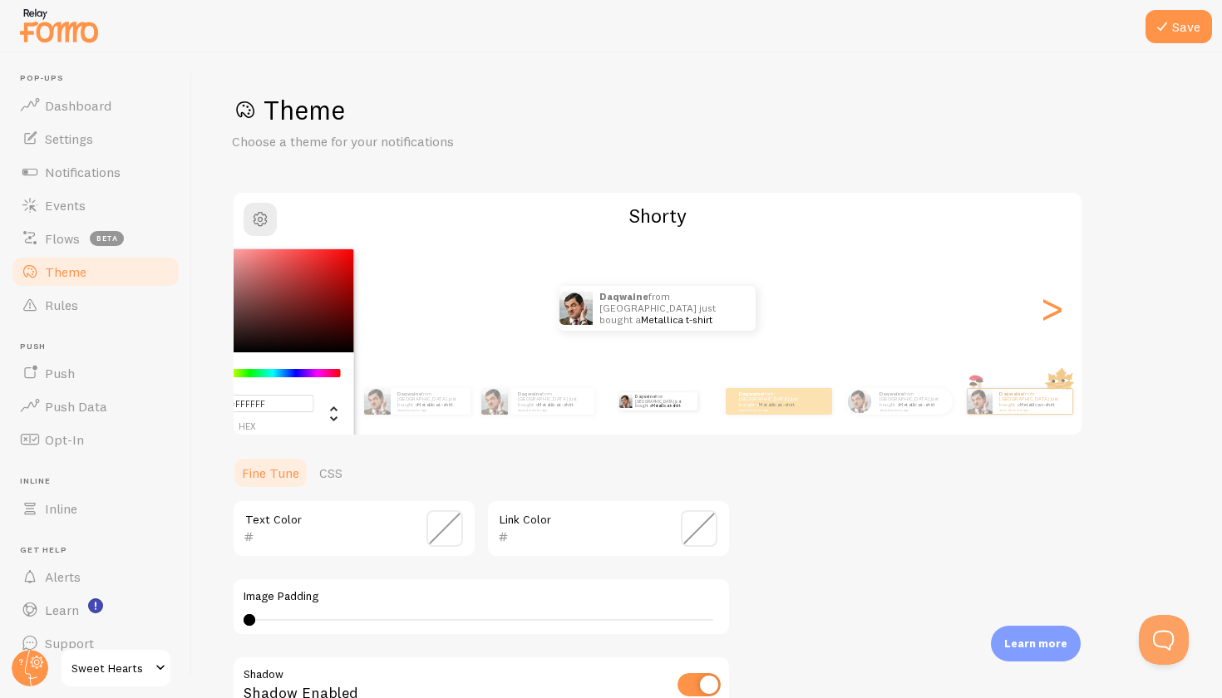
click at [1043, 116] on h1 "Theme" at bounding box center [707, 110] width 950 height 34
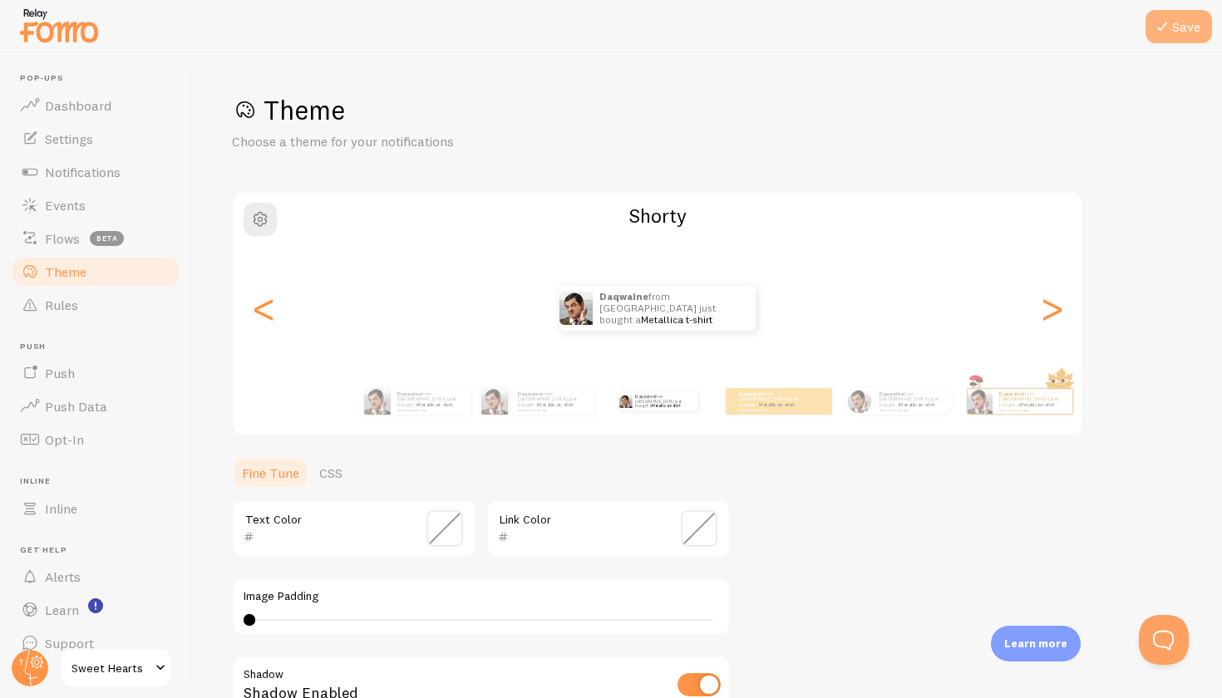
click at [1175, 42] on button "Save" at bounding box center [1179, 26] width 67 height 33
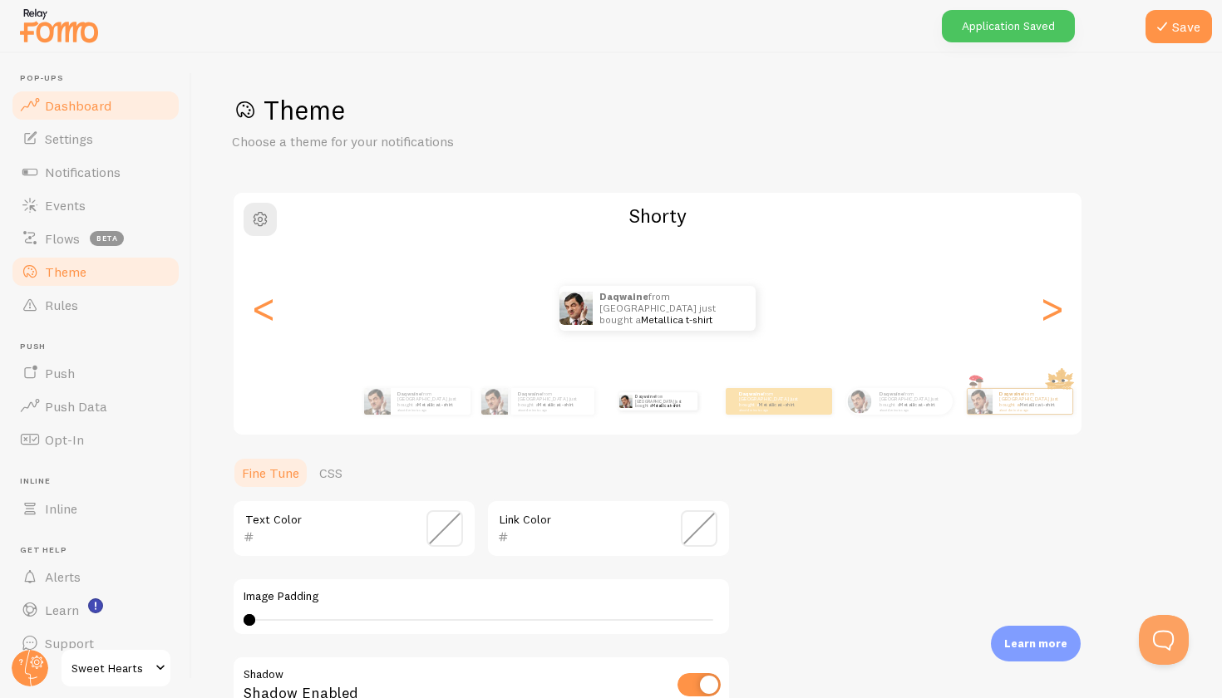
click at [101, 103] on span "Dashboard" at bounding box center [78, 105] width 67 height 17
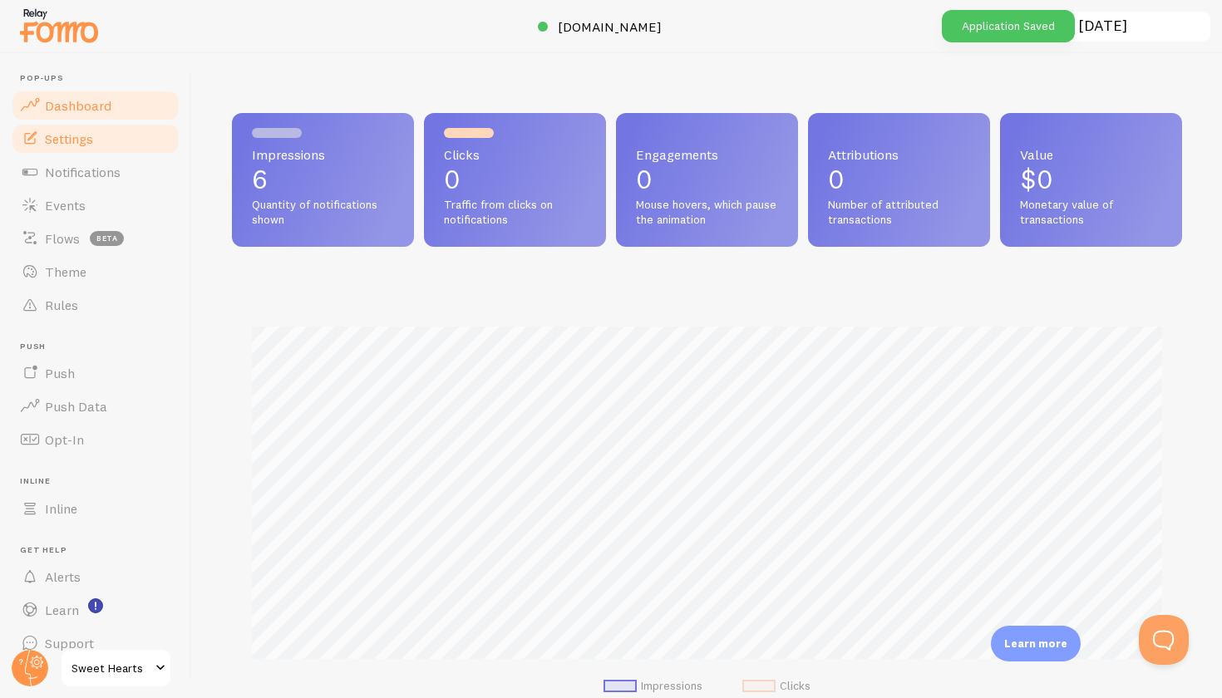
scroll to position [436, 950]
click at [125, 155] on link "Notifications" at bounding box center [95, 171] width 171 height 33
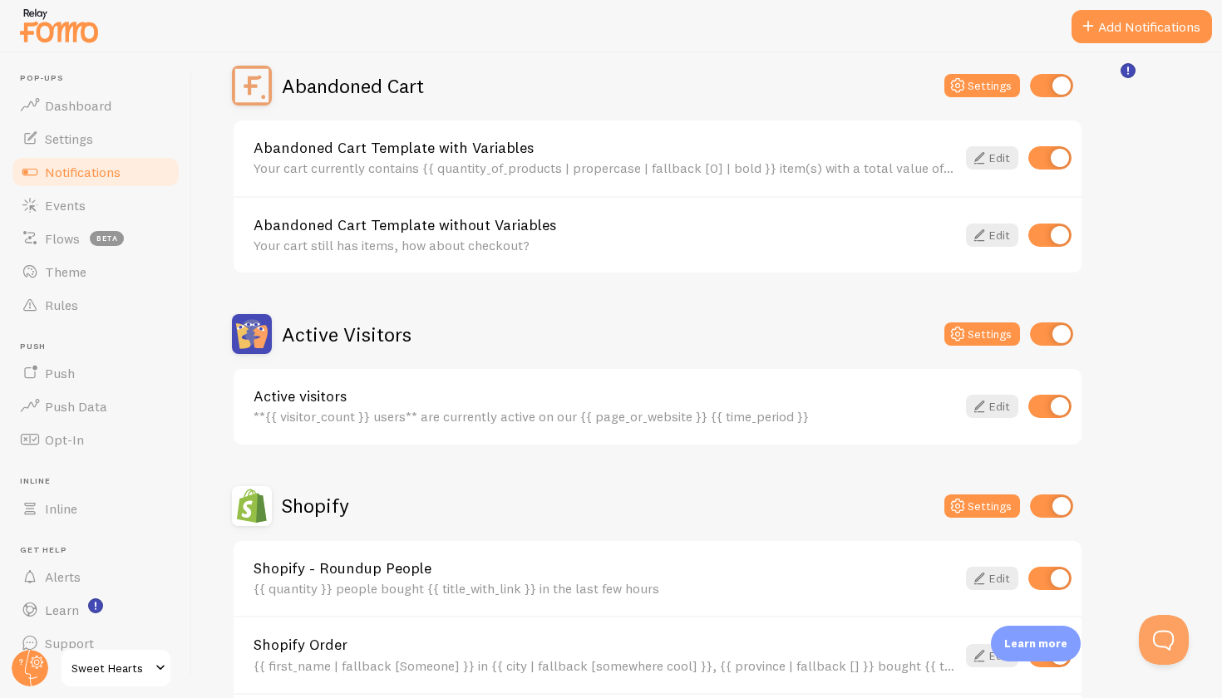
scroll to position [155, 0]
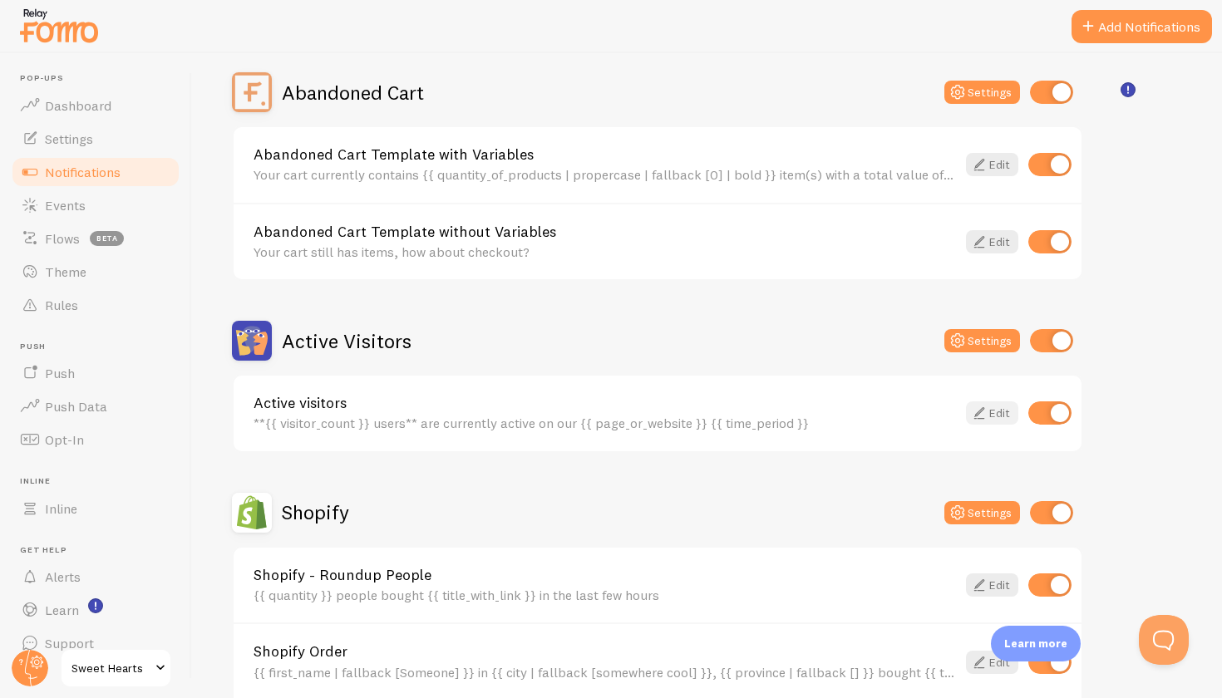
click at [987, 417] on icon at bounding box center [979, 413] width 20 height 20
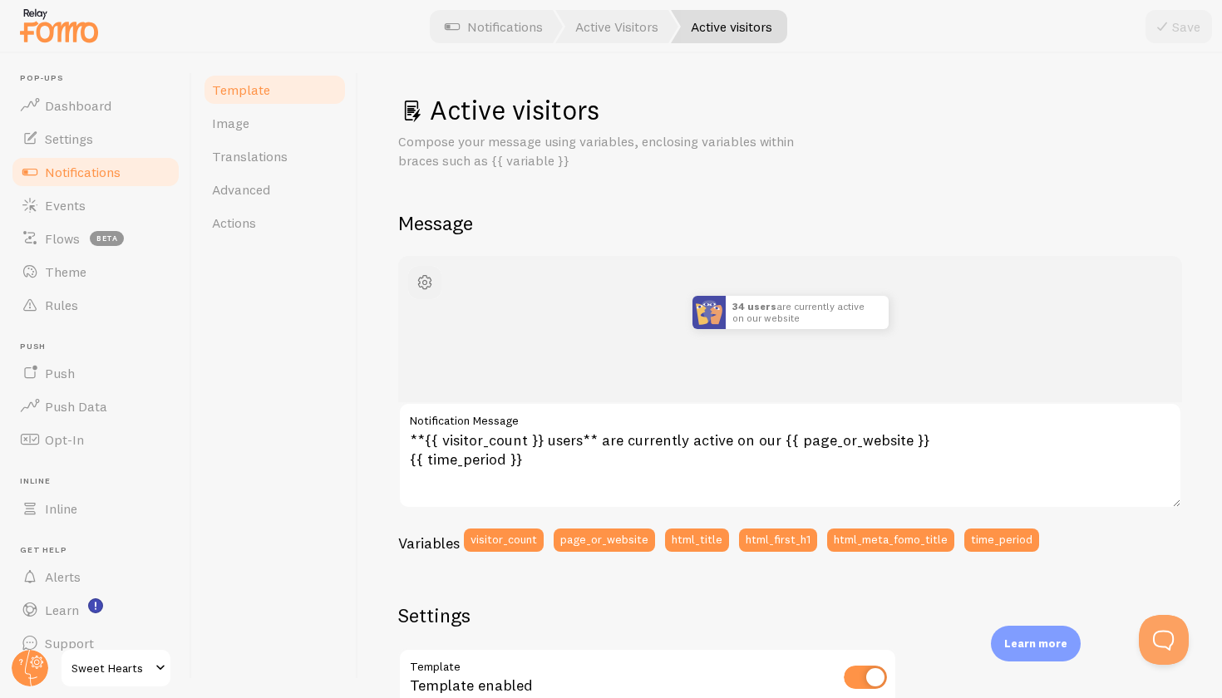
click at [425, 283] on span "button" at bounding box center [425, 283] width 20 height 20
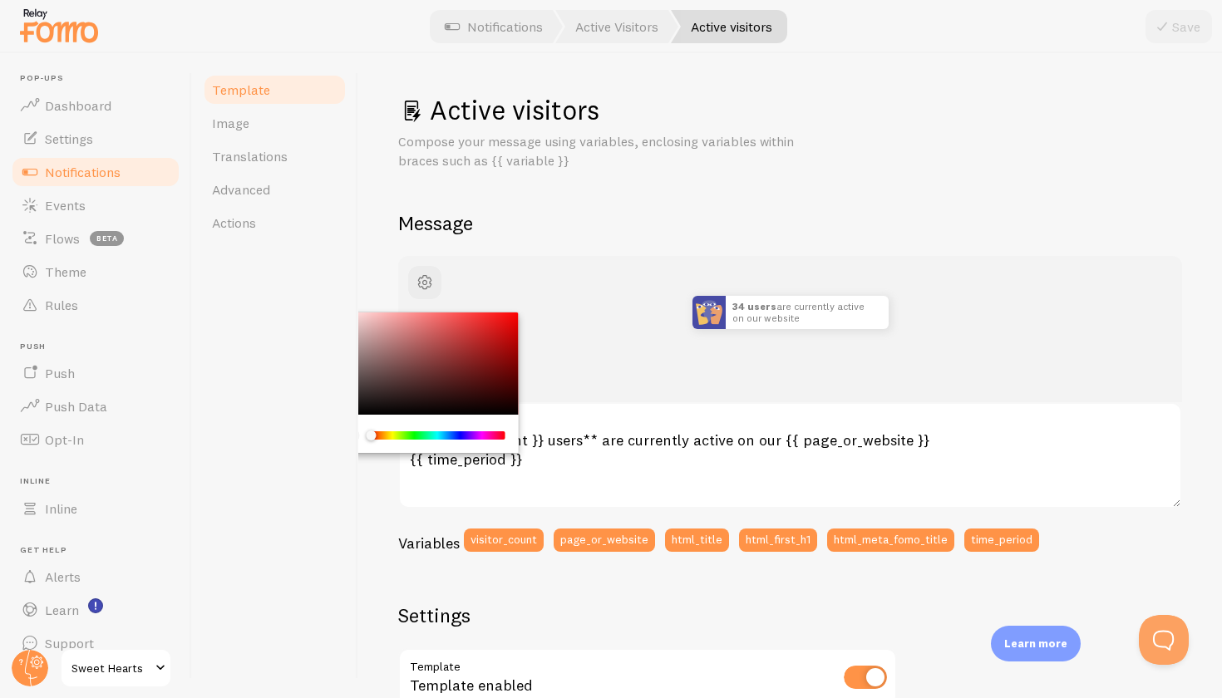
click at [500, 283] on div "34 users are currently active on our website just now" at bounding box center [790, 329] width 784 height 146
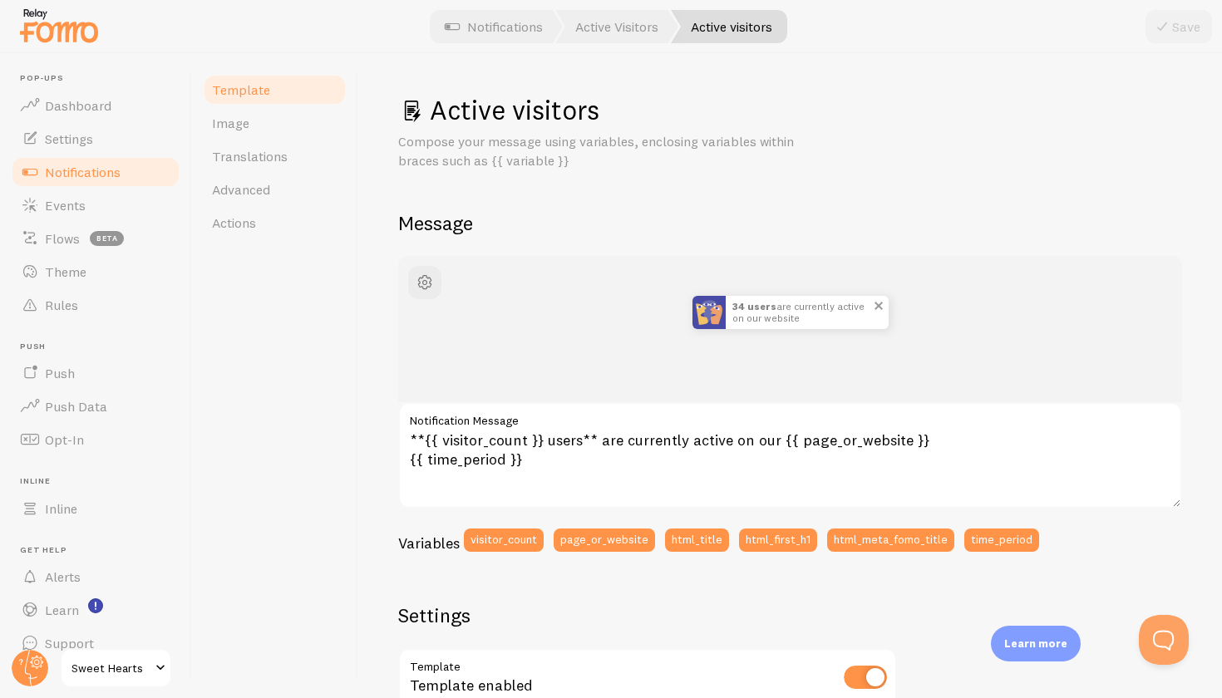
click at [710, 315] on img at bounding box center [708, 312] width 33 height 33
click at [429, 274] on span "button" at bounding box center [425, 283] width 20 height 20
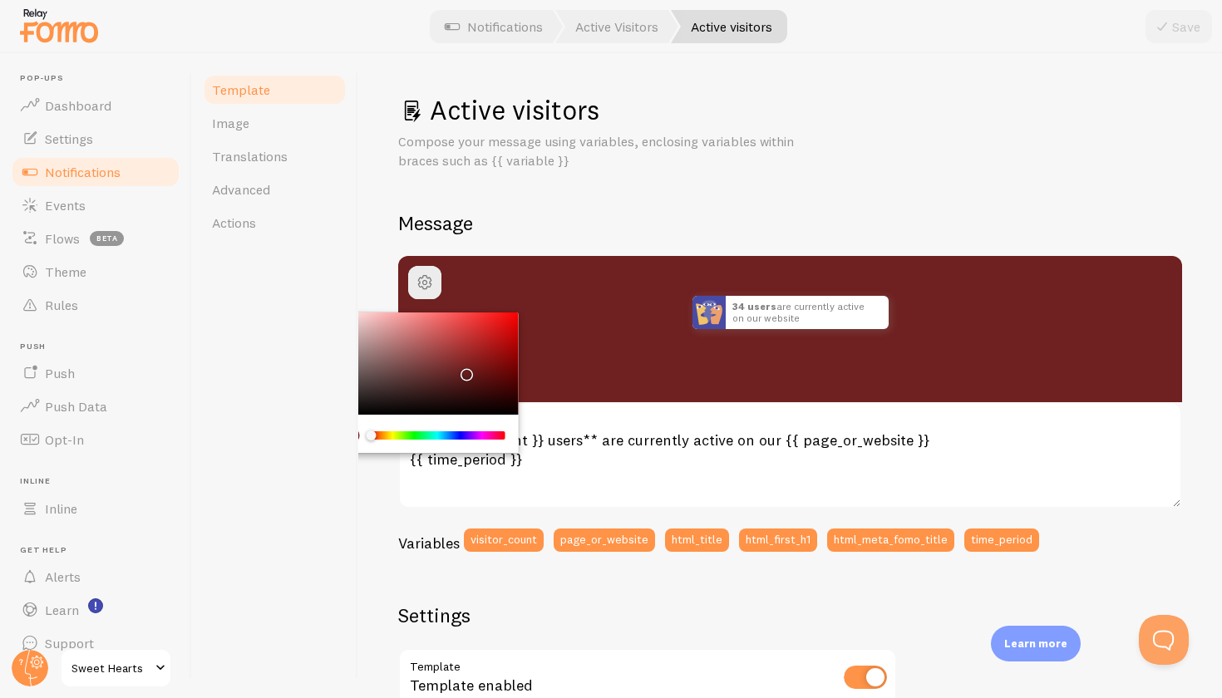
click at [464, 368] on div "Chrome color picker" at bounding box center [425, 364] width 187 height 103
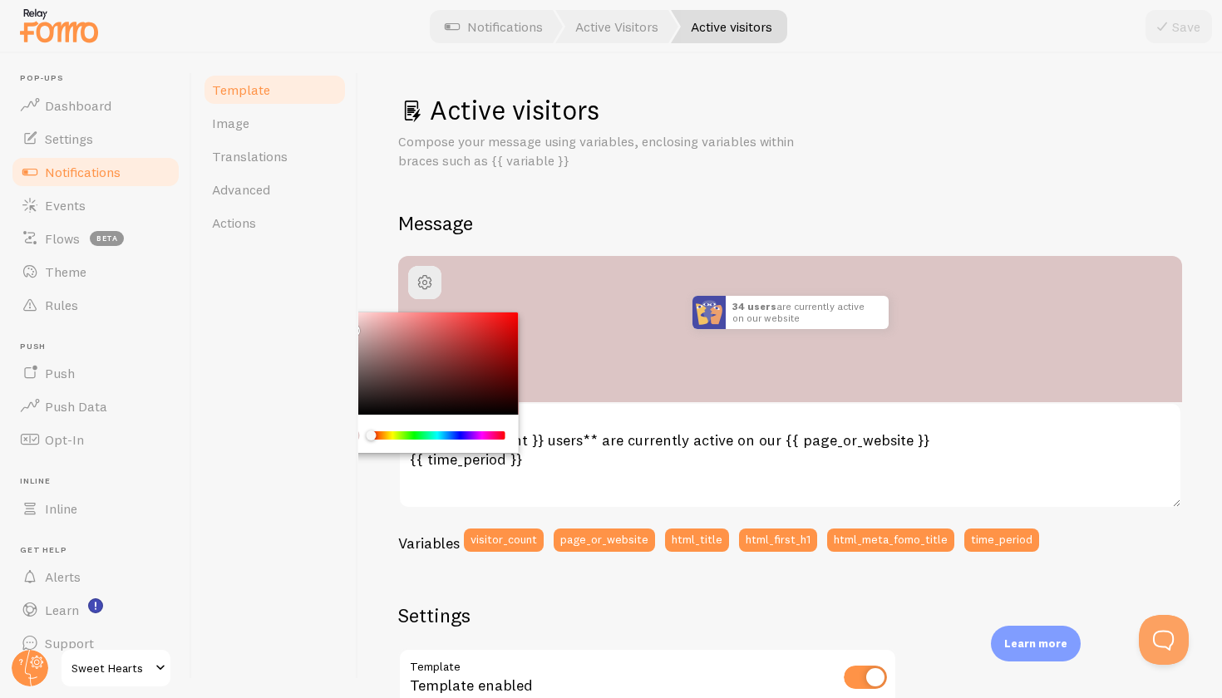
drag, startPoint x: 457, startPoint y: 346, endPoint x: 351, endPoint y: 324, distance: 108.6
click at [351, 324] on div "Template Image Translations Advanced Actions Active visitors Compose your messa…" at bounding box center [707, 375] width 1030 height 645
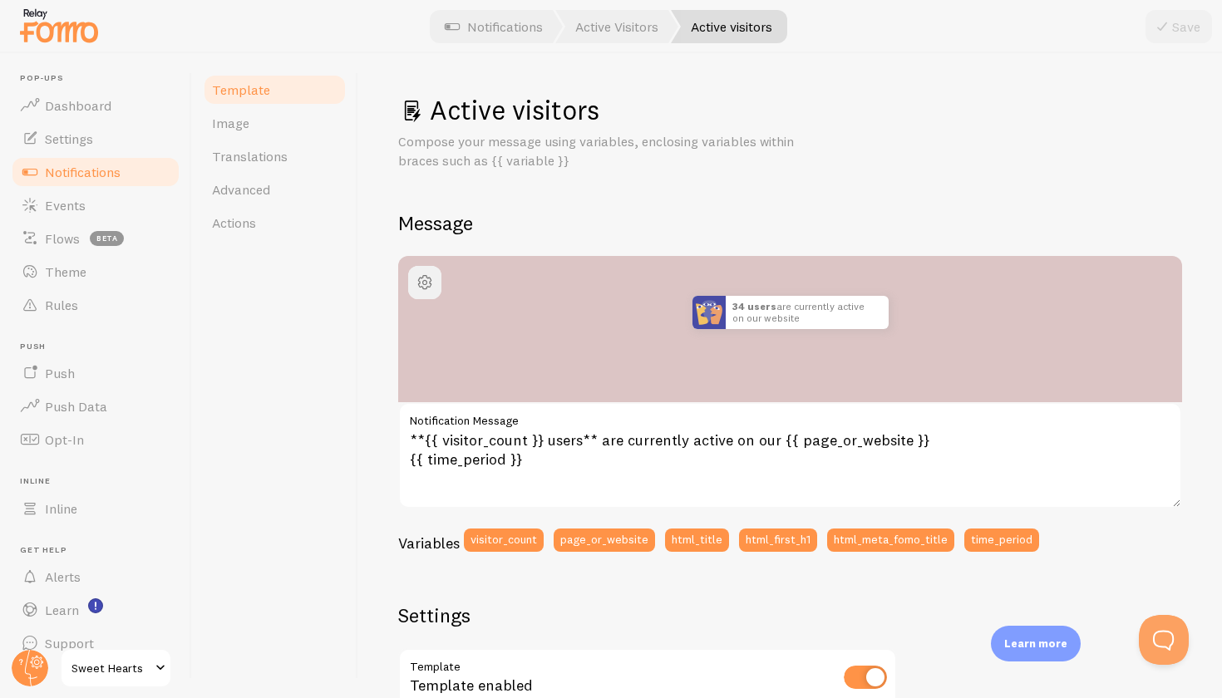
click at [417, 276] on span "button" at bounding box center [425, 283] width 20 height 20
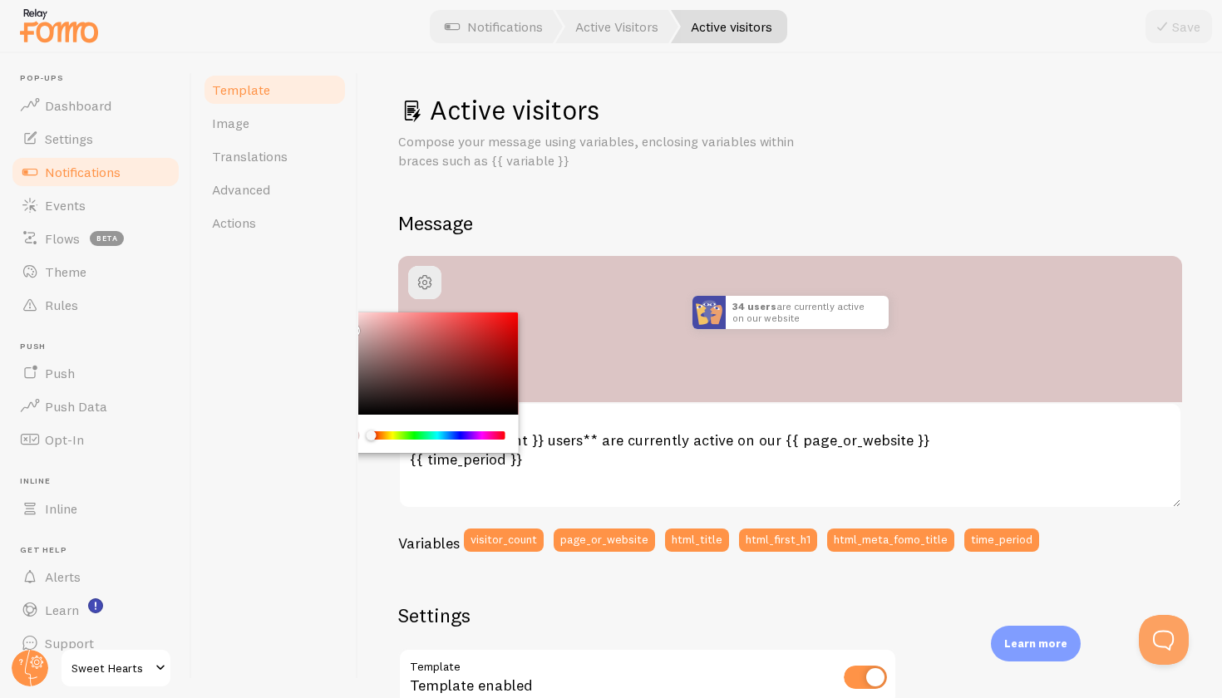
click at [536, 191] on div "Active visitors Compose your message using variables, enclosing variables withi…" at bounding box center [790, 612] width 784 height 1038
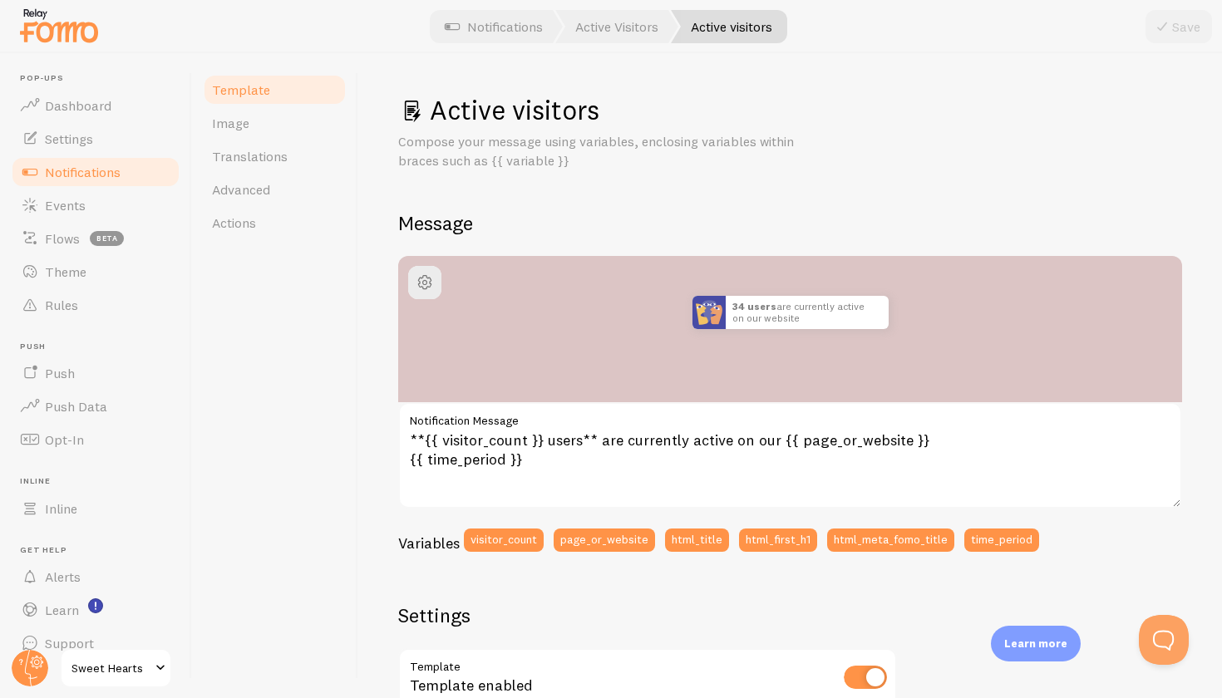
click at [372, 328] on div "Active visitors Compose your message using variables, enclosing variables withi…" at bounding box center [790, 375] width 864 height 645
click at [421, 287] on span "button" at bounding box center [425, 283] width 20 height 20
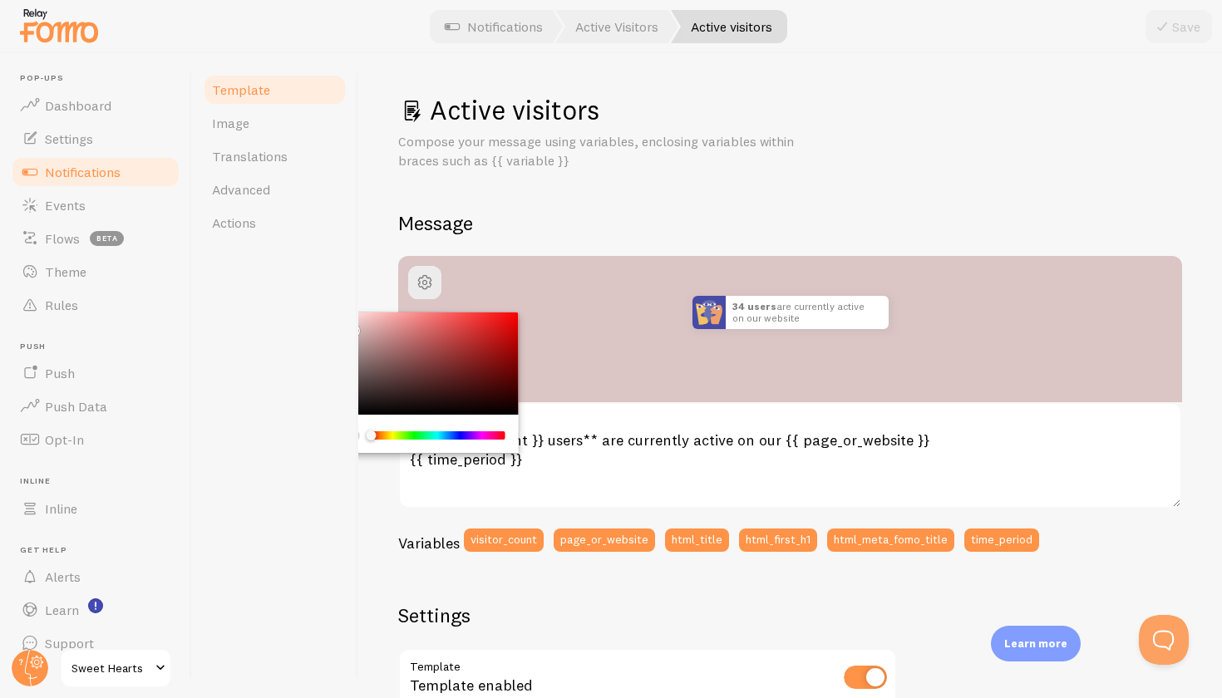
drag, startPoint x: 356, startPoint y: 315, endPoint x: 330, endPoint y: 271, distance: 51.0
click at [330, 271] on div "Template Image Translations Advanced Actions" at bounding box center [275, 375] width 166 height 645
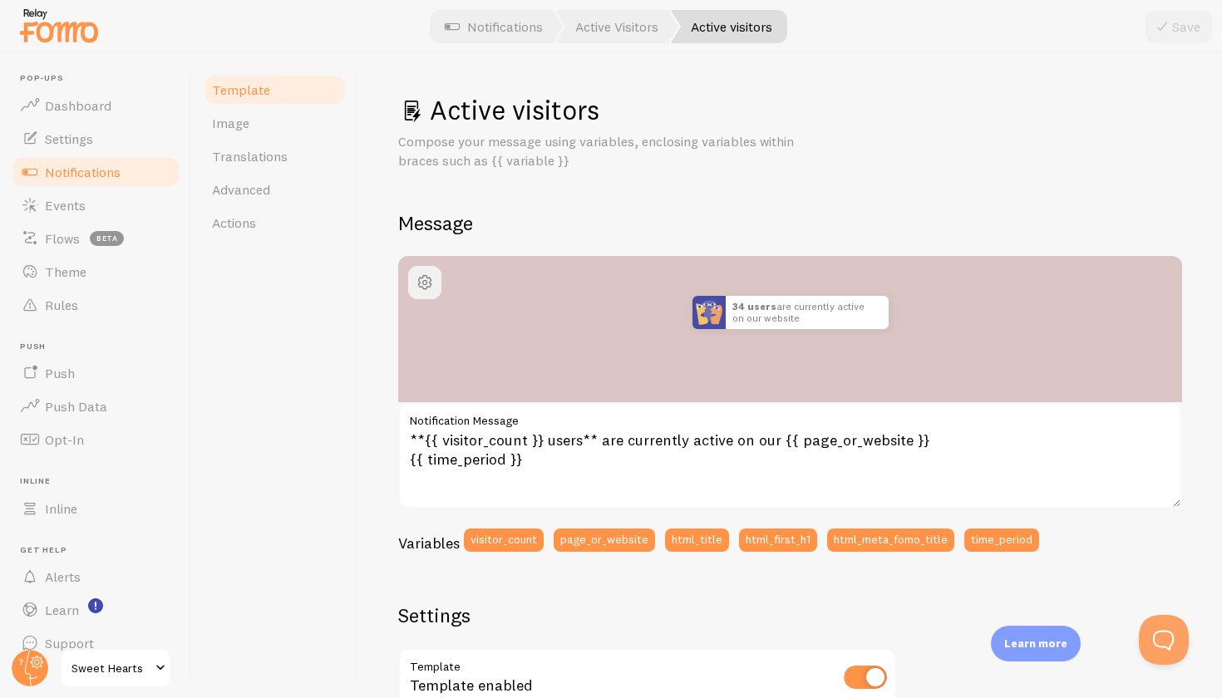
click at [429, 269] on button "button" at bounding box center [424, 282] width 33 height 33
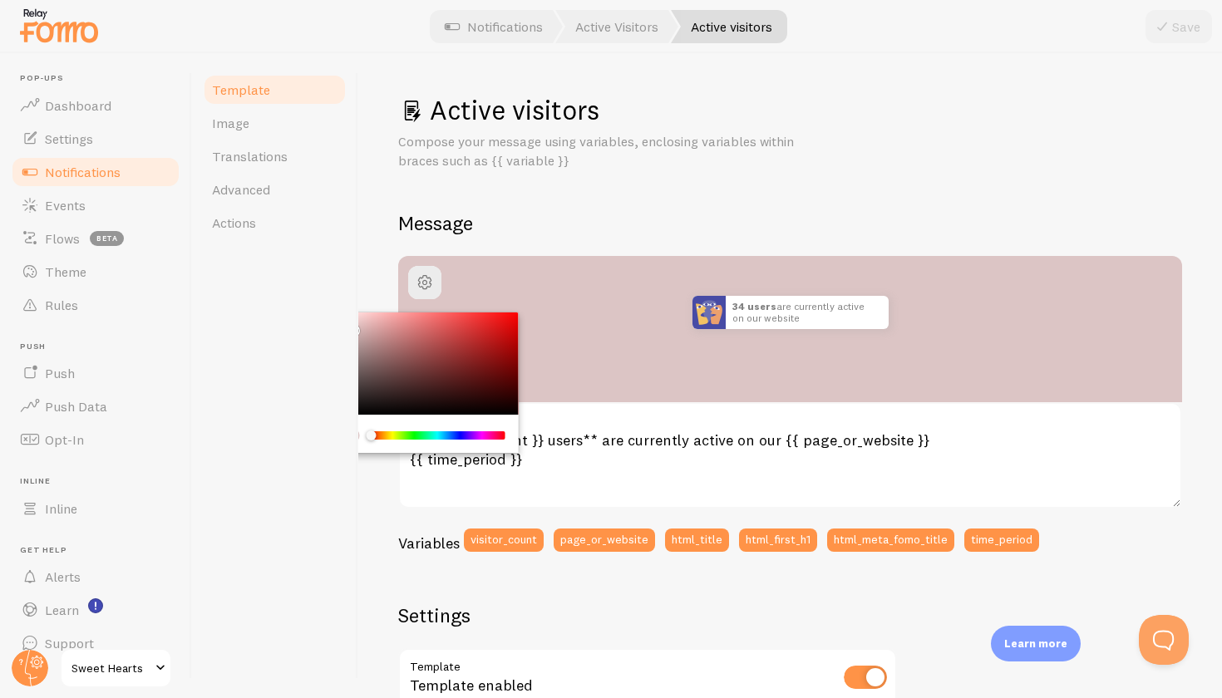
click at [371, 314] on div "Chrome color picker" at bounding box center [425, 364] width 187 height 103
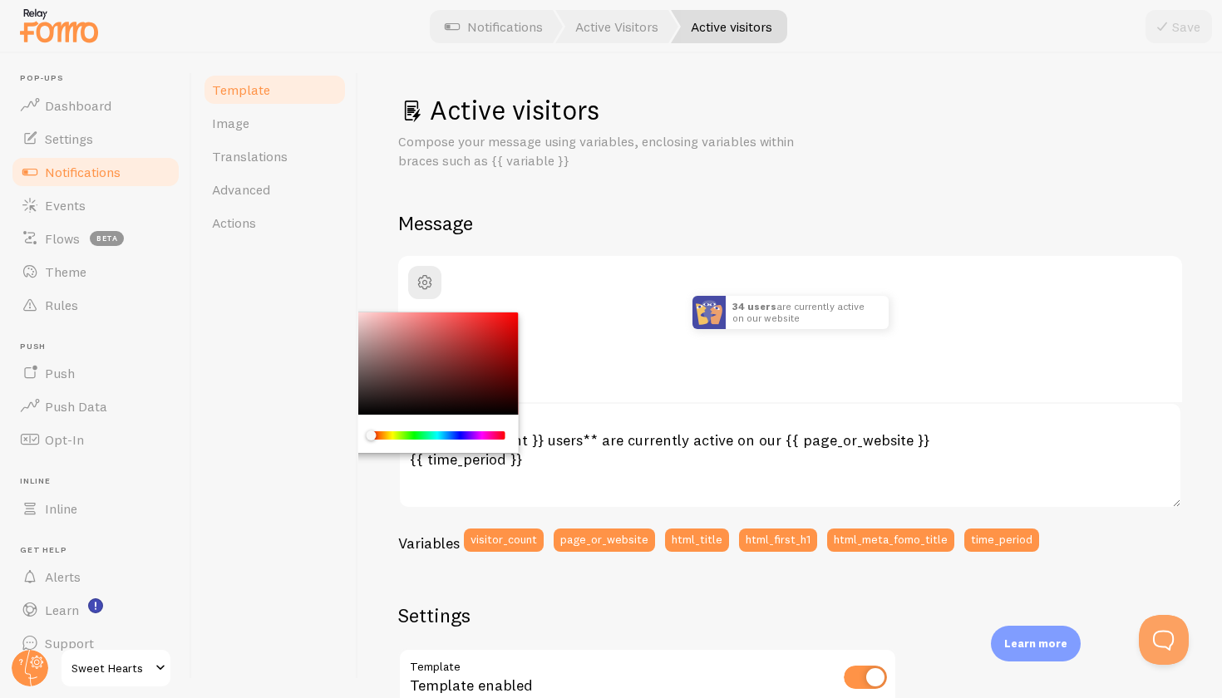
drag, startPoint x: 371, startPoint y: 314, endPoint x: 314, endPoint y: 270, distance: 71.7
click at [314, 270] on div "Template Image Translations Advanced Actions Active visitors Compose your messa…" at bounding box center [707, 375] width 1030 height 645
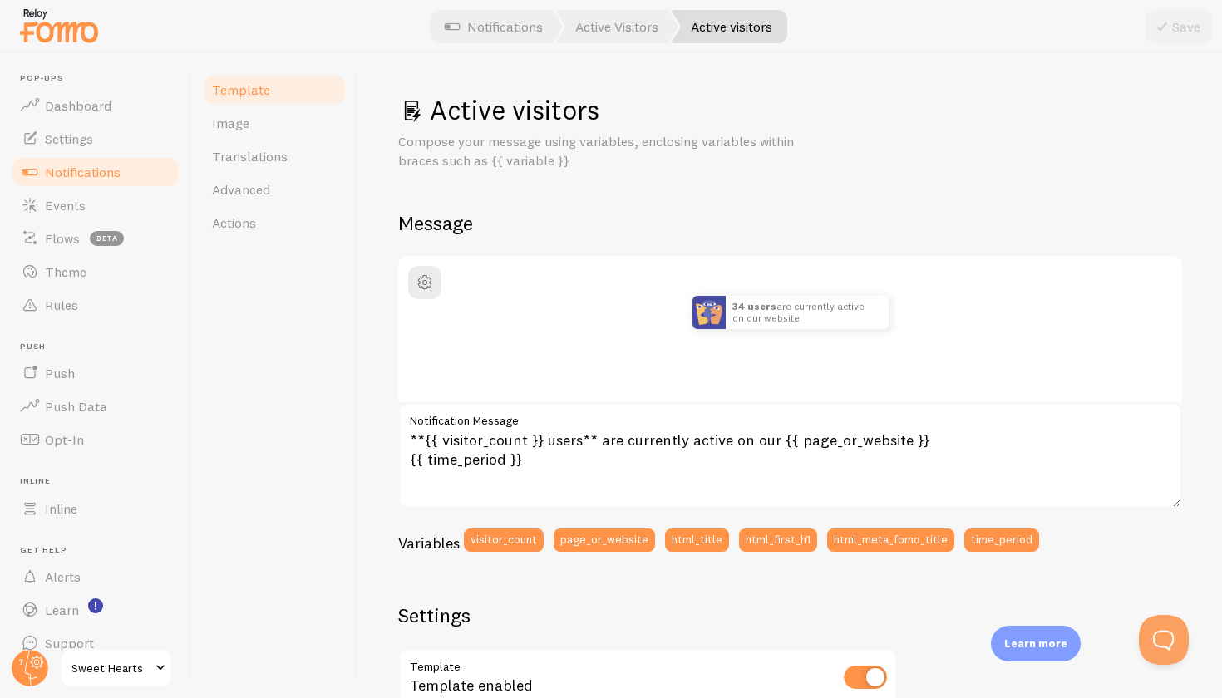
click at [354, 261] on div "Template Image Translations Advanced Actions" at bounding box center [275, 375] width 166 height 645
click at [441, 279] on div "34 users are currently active on our website just now" at bounding box center [790, 329] width 784 height 146
click at [428, 282] on span "button" at bounding box center [425, 283] width 20 height 20
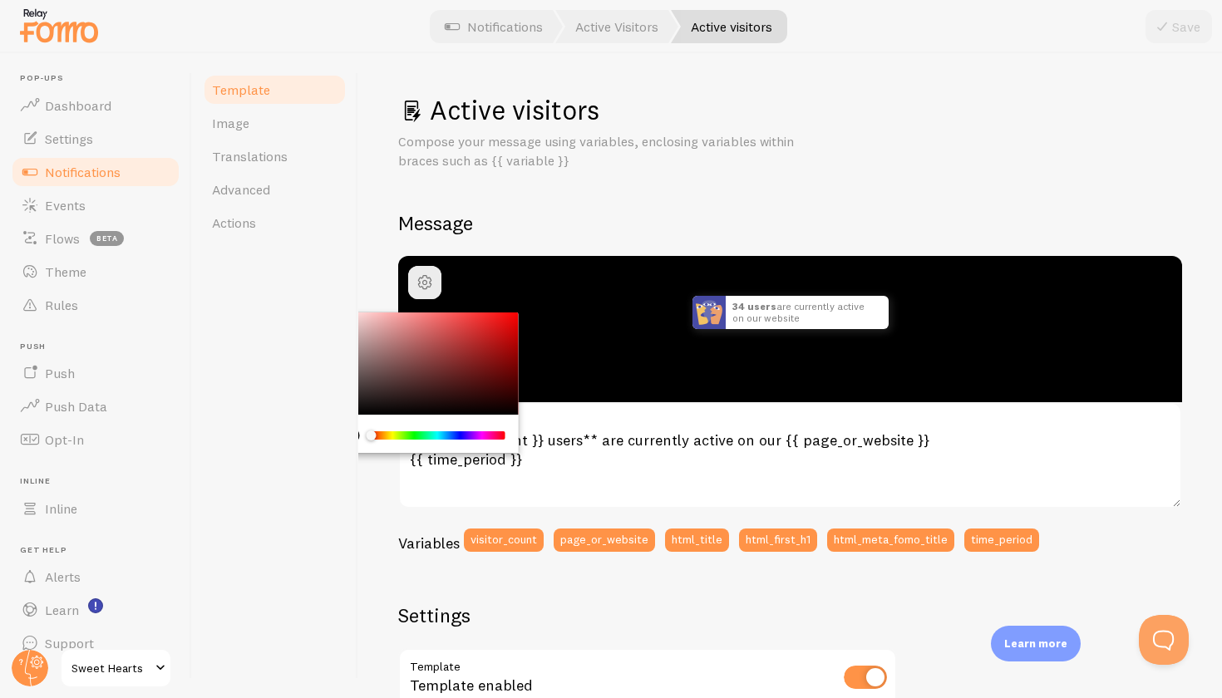
drag, startPoint x: 435, startPoint y: 346, endPoint x: 357, endPoint y: 467, distance: 144.4
click at [357, 468] on div "Template Image Translations Advanced Actions Active visitors Compose your messa…" at bounding box center [707, 375] width 1030 height 645
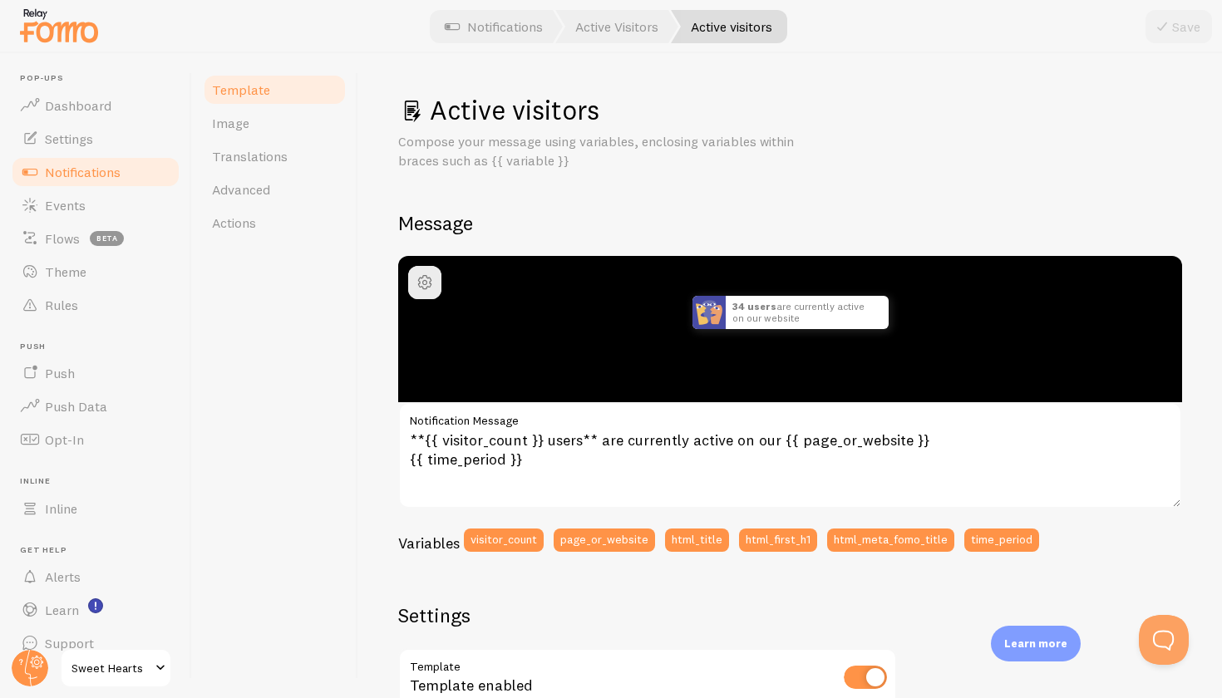
click at [688, 219] on h2 "Message" at bounding box center [790, 223] width 784 height 26
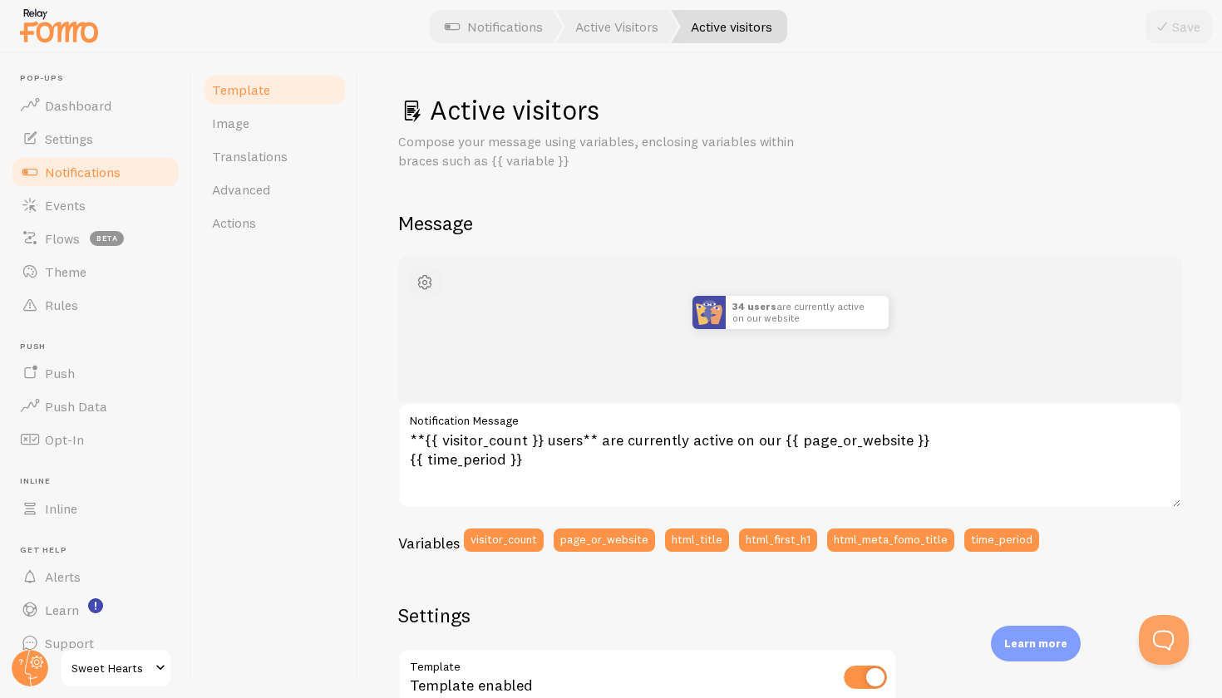
click at [431, 283] on span "button" at bounding box center [425, 283] width 20 height 20
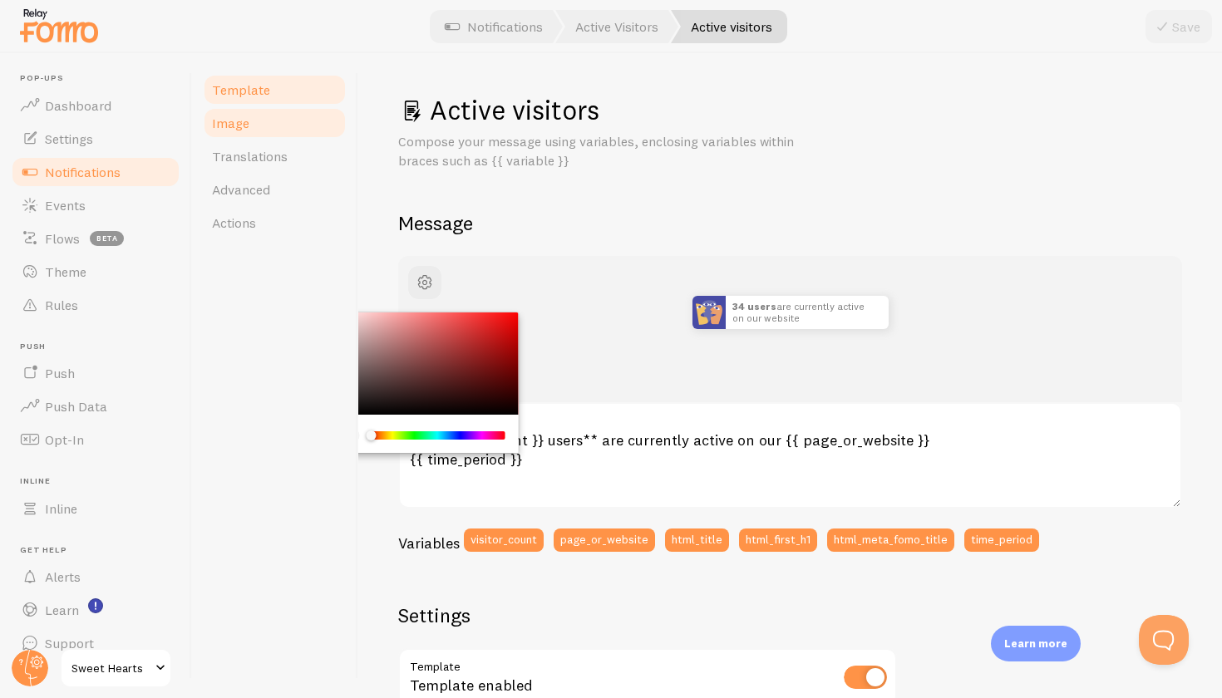
click at [284, 139] on link "Image" at bounding box center [274, 122] width 145 height 33
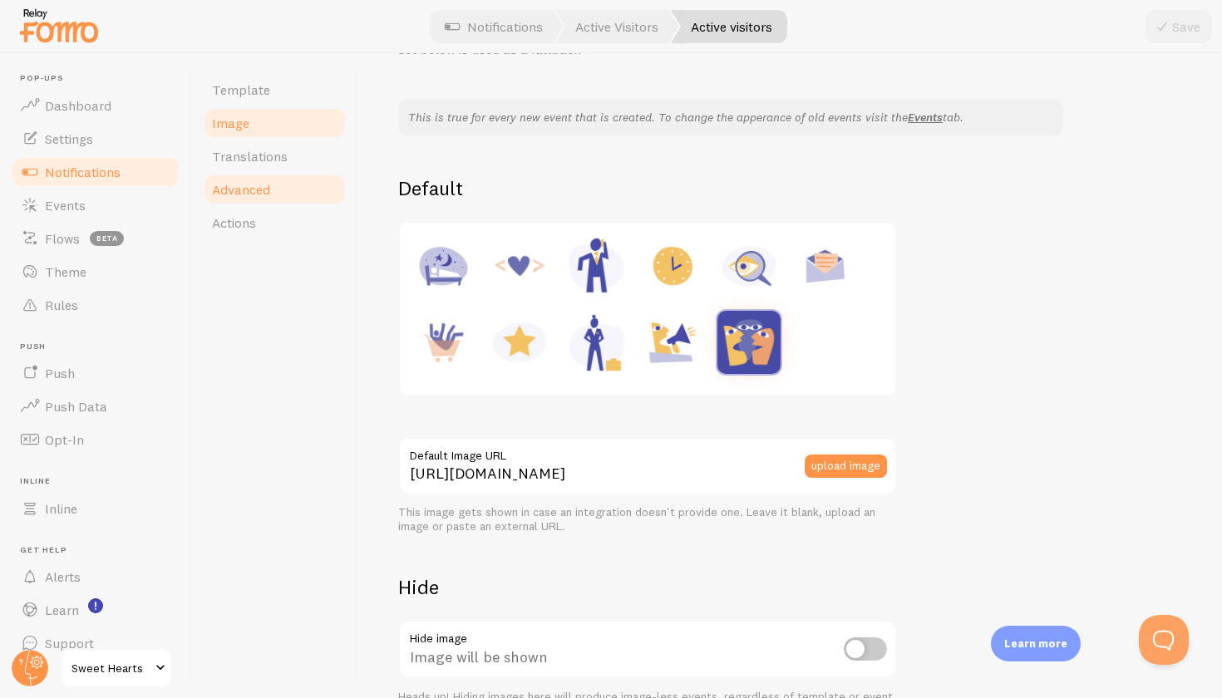
click at [318, 179] on link "Advanced" at bounding box center [274, 189] width 145 height 33
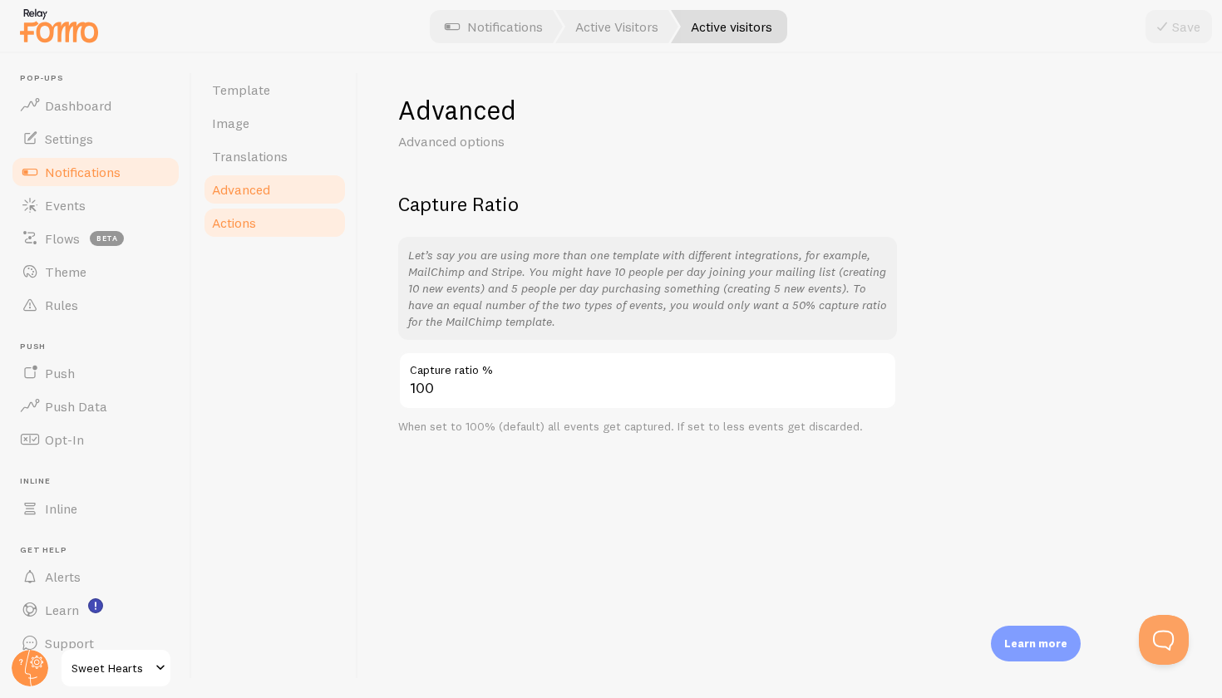
click at [293, 215] on link "Actions" at bounding box center [274, 222] width 145 height 33
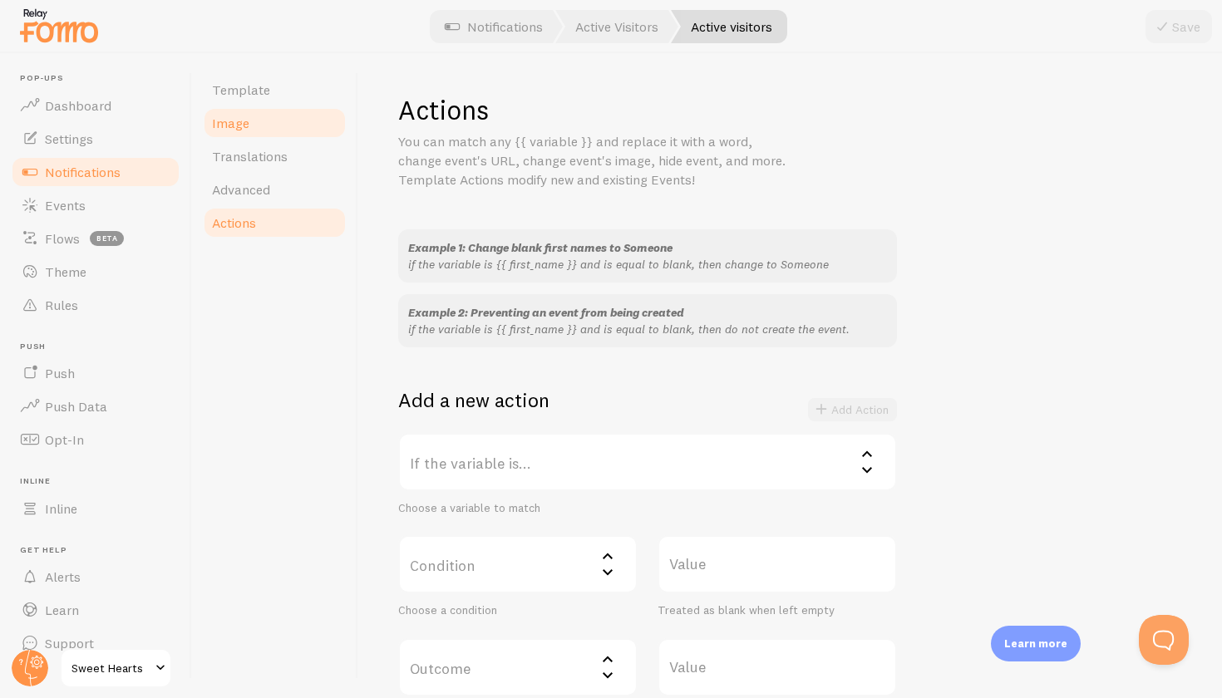
click at [310, 120] on link "Image" at bounding box center [274, 122] width 145 height 33
click at [310, 102] on link "Template" at bounding box center [274, 89] width 145 height 33
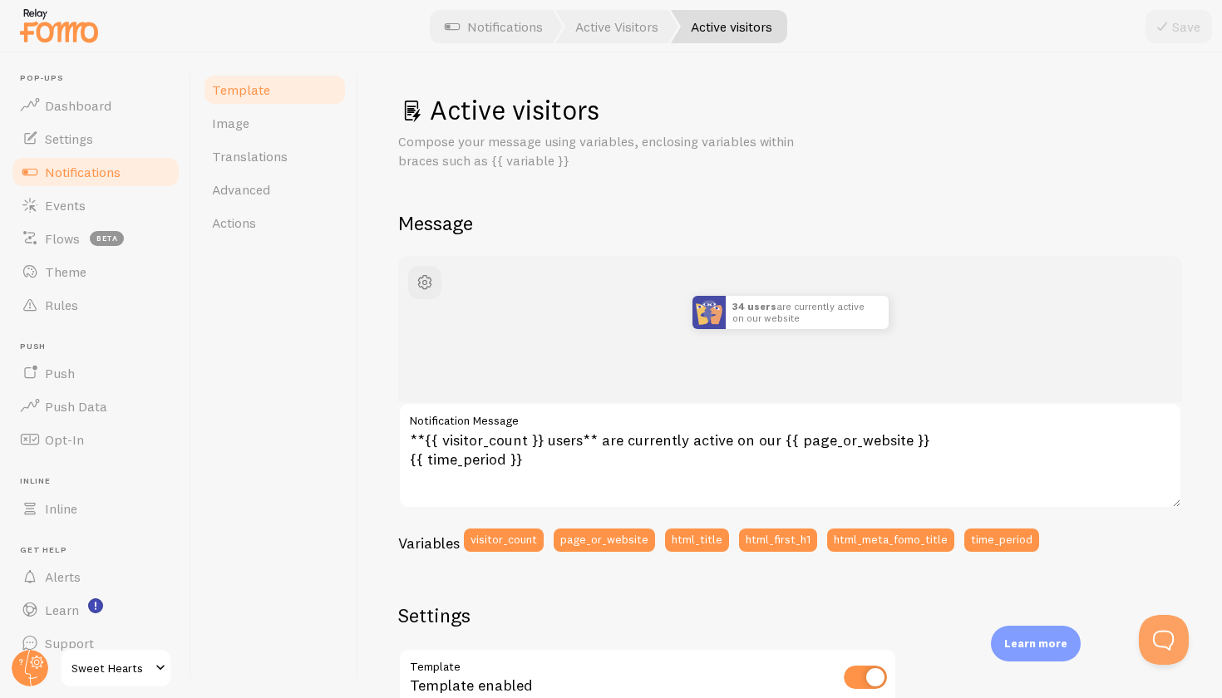
click at [308, 92] on link "Template" at bounding box center [274, 89] width 145 height 33
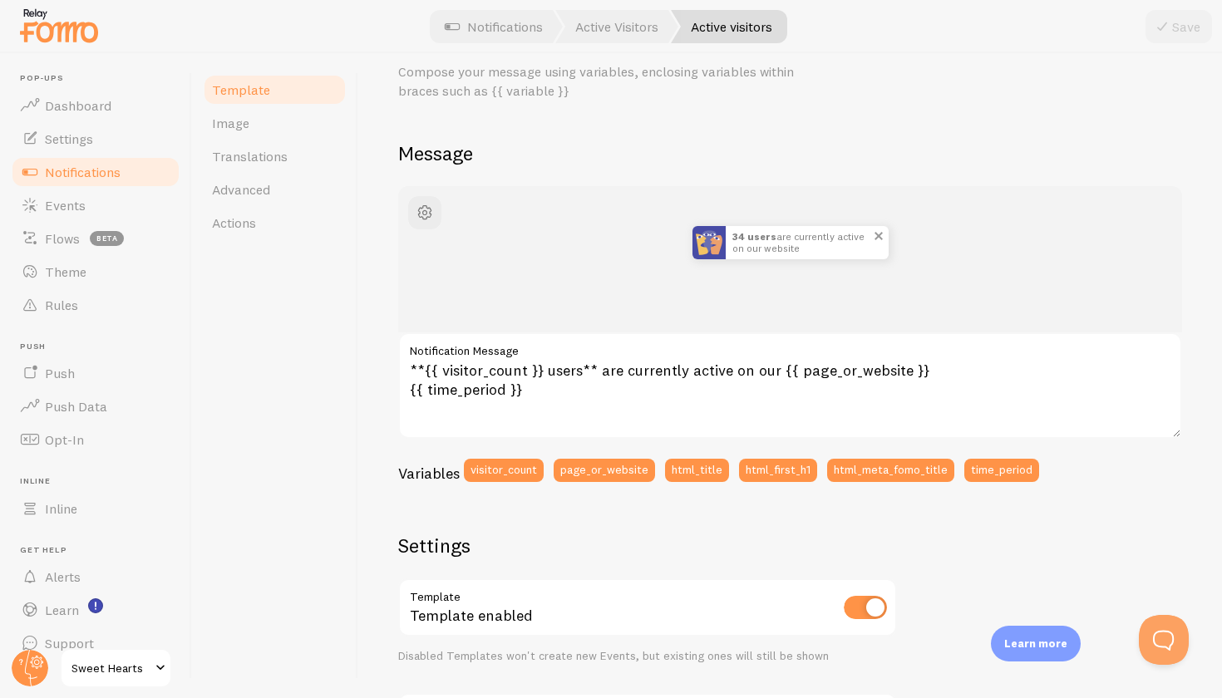
scroll to position [71, 0]
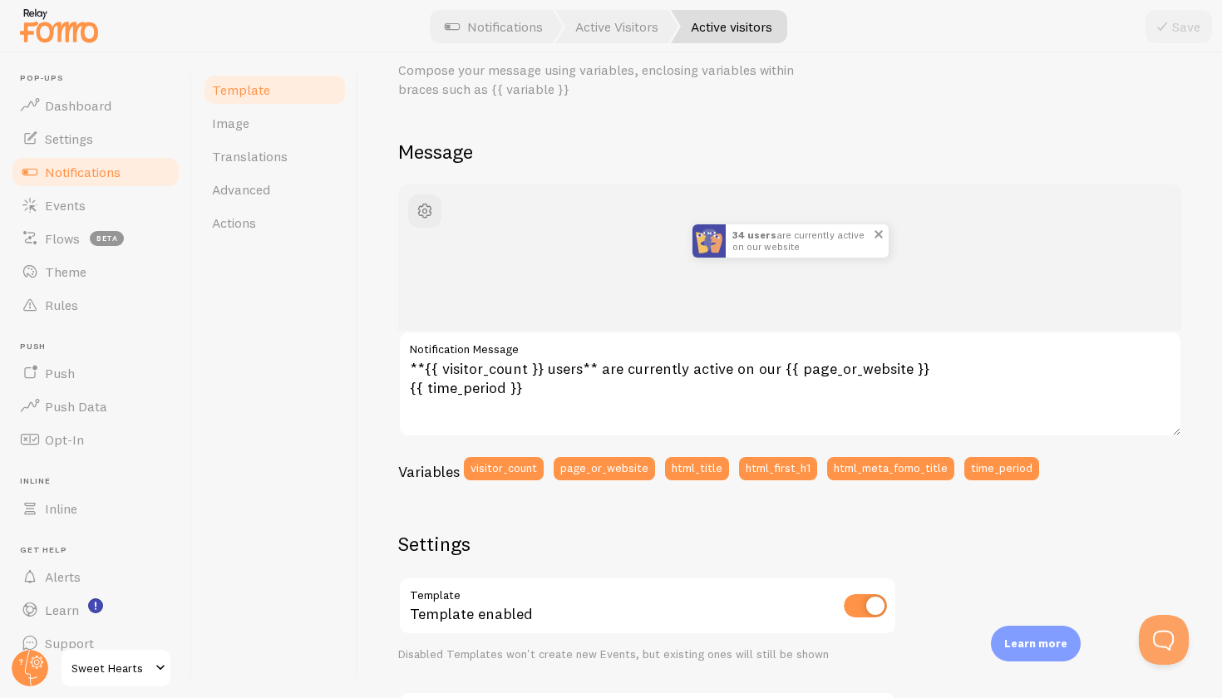
click at [705, 254] on img at bounding box center [708, 240] width 33 height 33
click at [855, 608] on input "checkbox" at bounding box center [865, 605] width 43 height 23
checkbox input "false"
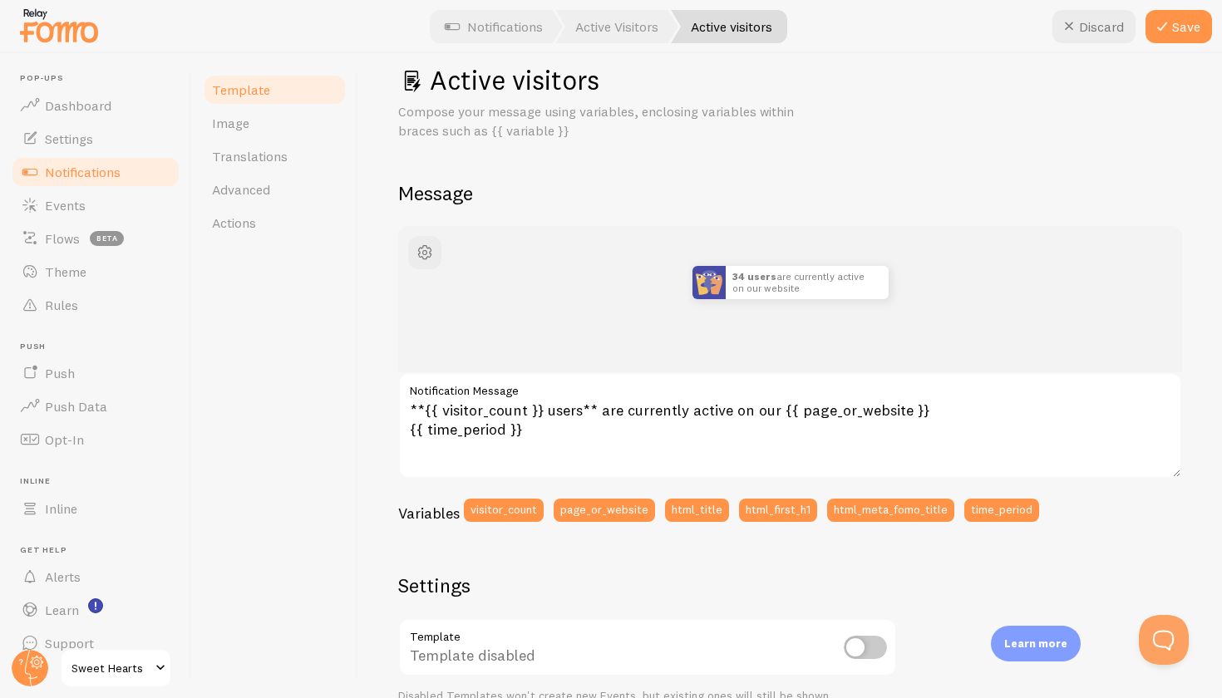
scroll to position [0, 0]
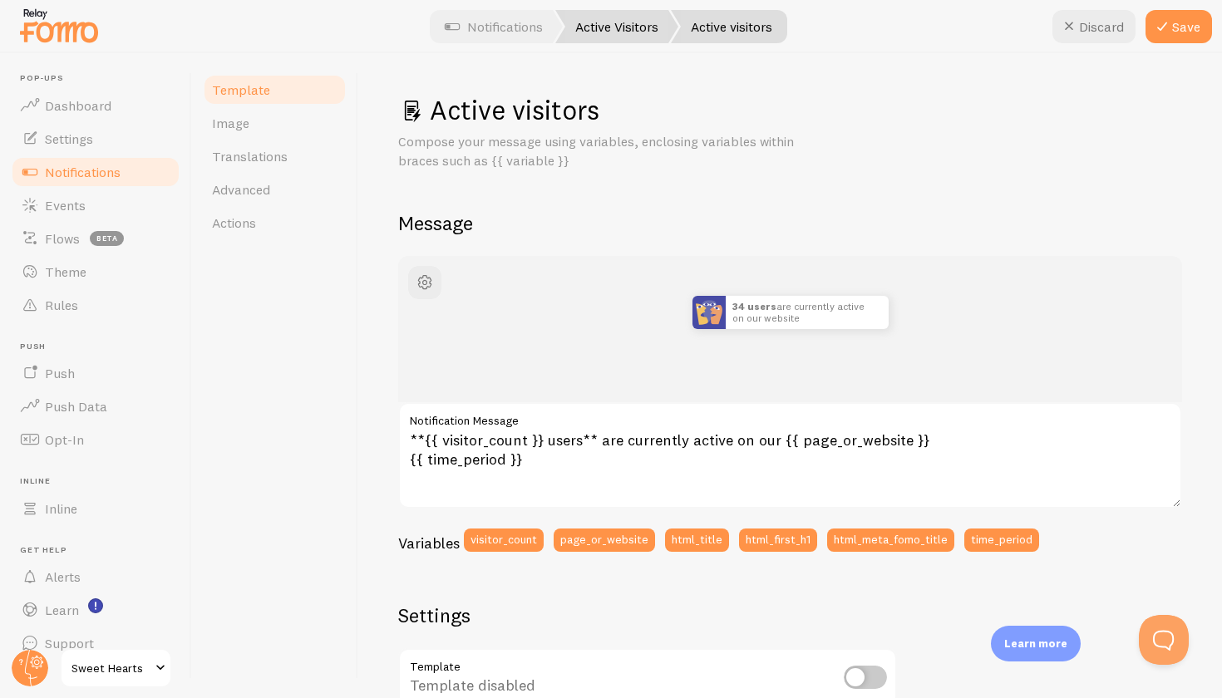
click at [589, 34] on link "Active Visitors" at bounding box center [616, 26] width 123 height 33
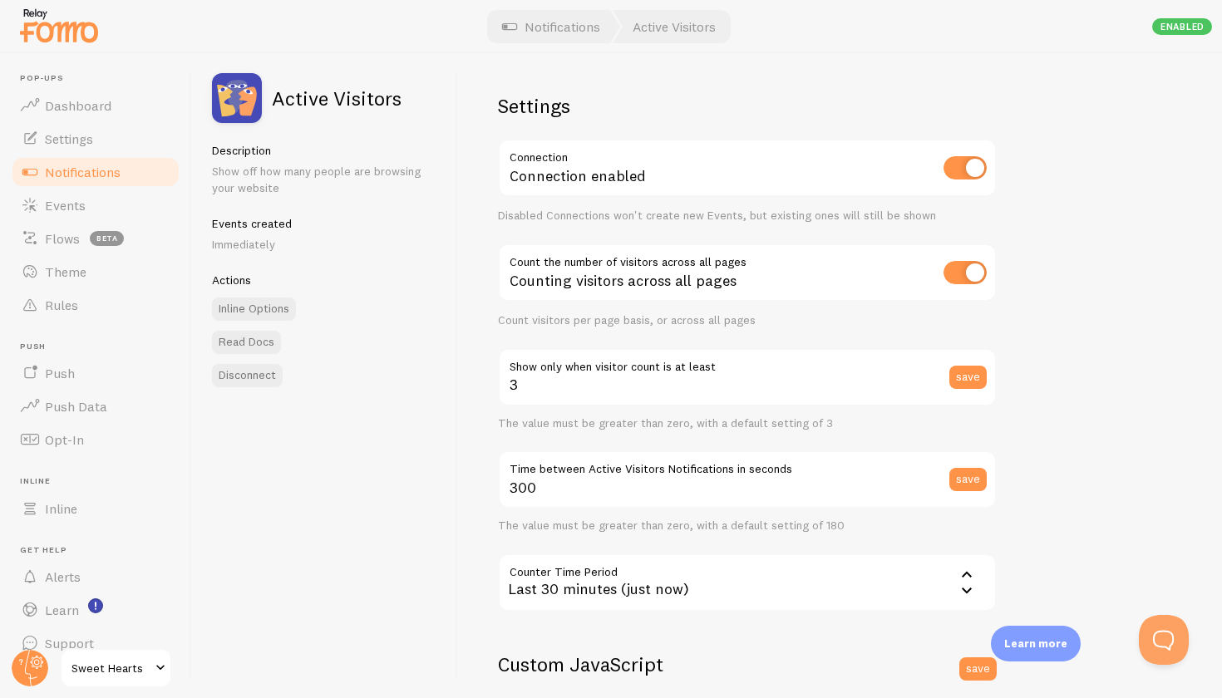
click at [547, 429] on div "Settings Connection Connection enabled Disabled Connections won't create new Ev…" at bounding box center [747, 450] width 499 height 714
